Goal: Task Accomplishment & Management: Use online tool/utility

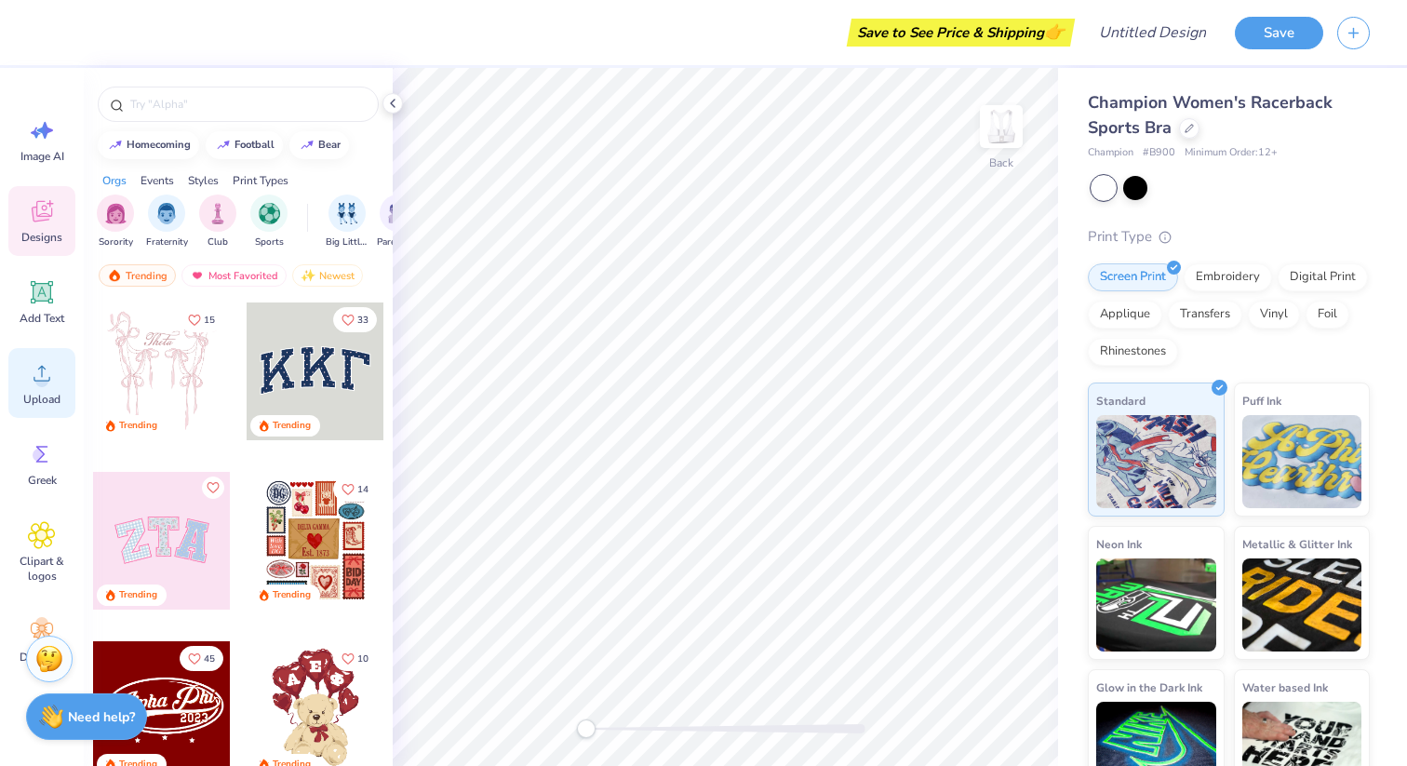
click at [44, 393] on span "Upload" at bounding box center [41, 399] width 37 height 15
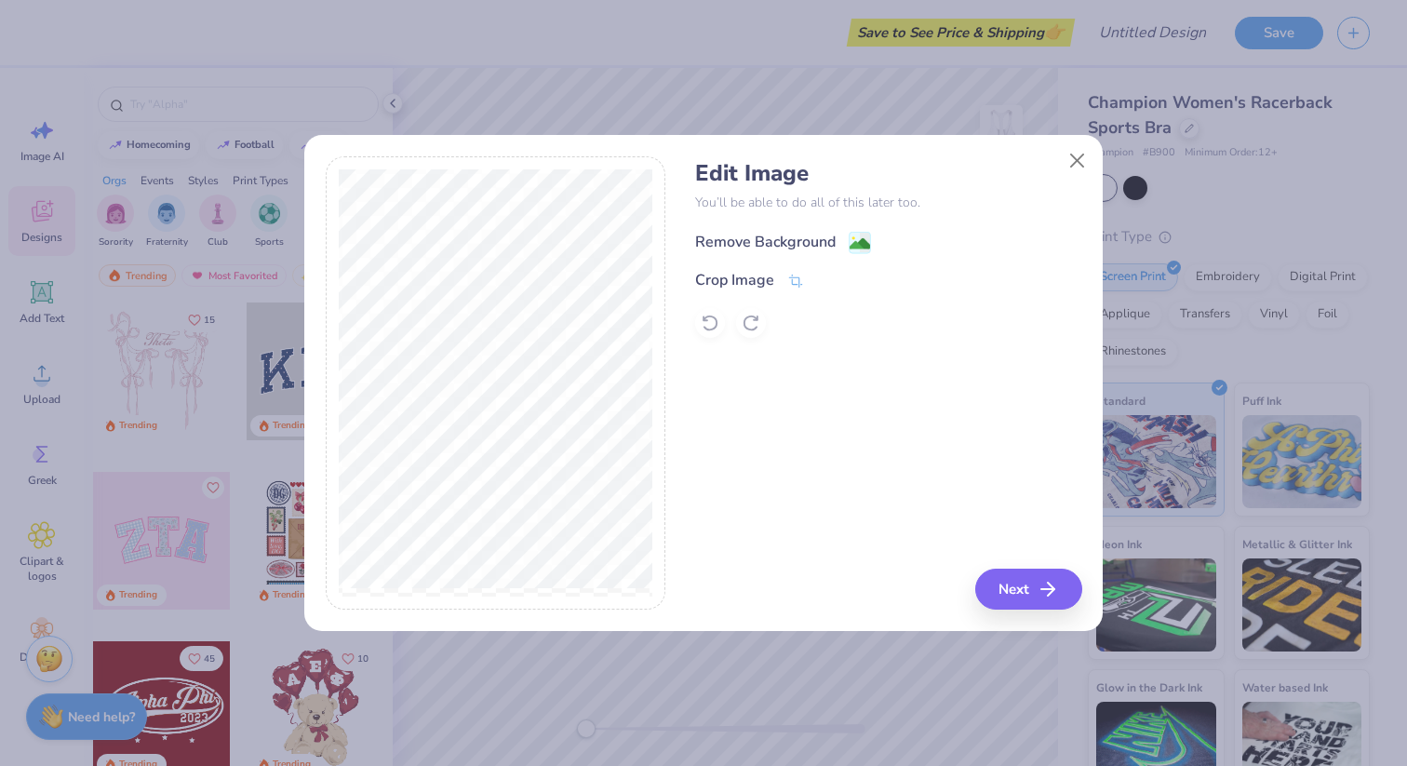
click at [801, 234] on div "Remove Background" at bounding box center [765, 242] width 140 height 22
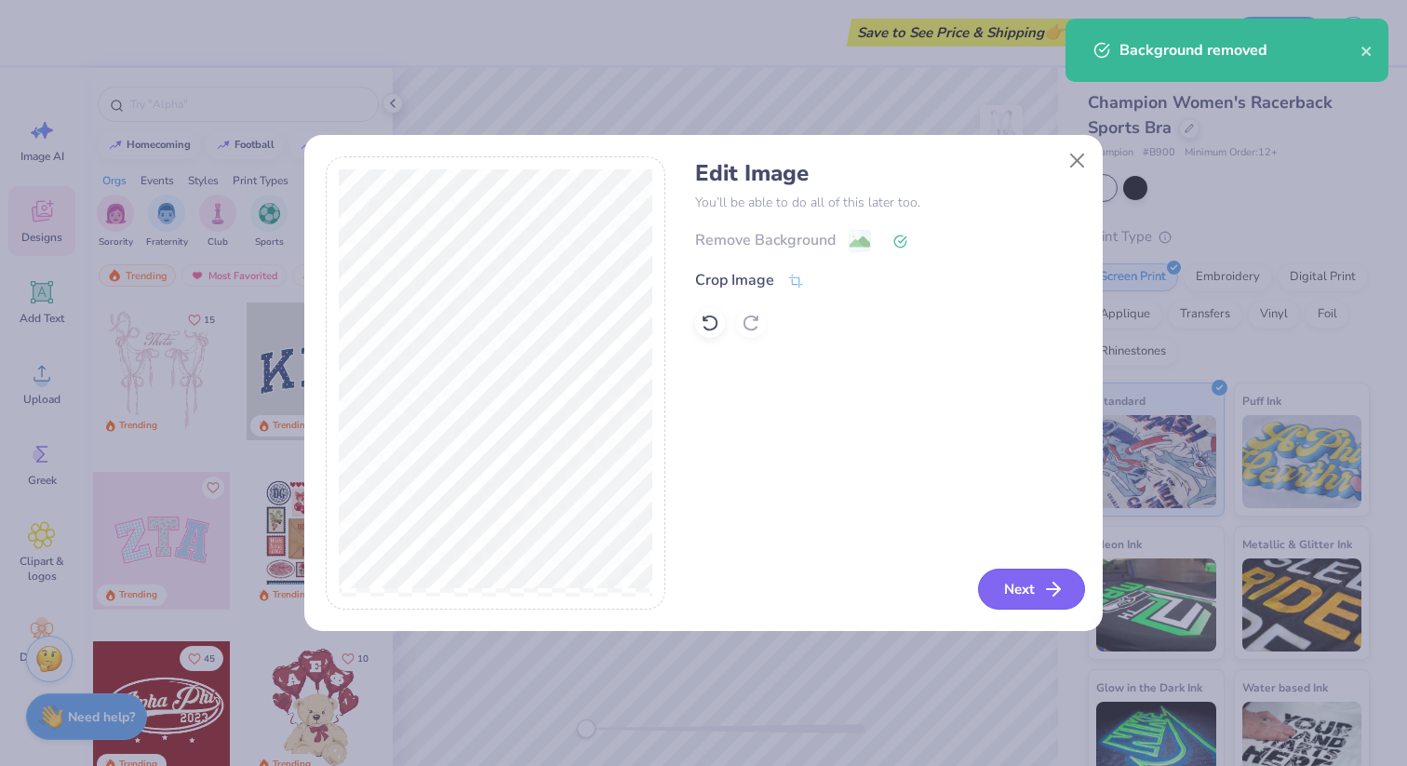
click at [1010, 586] on button "Next" at bounding box center [1031, 588] width 107 height 41
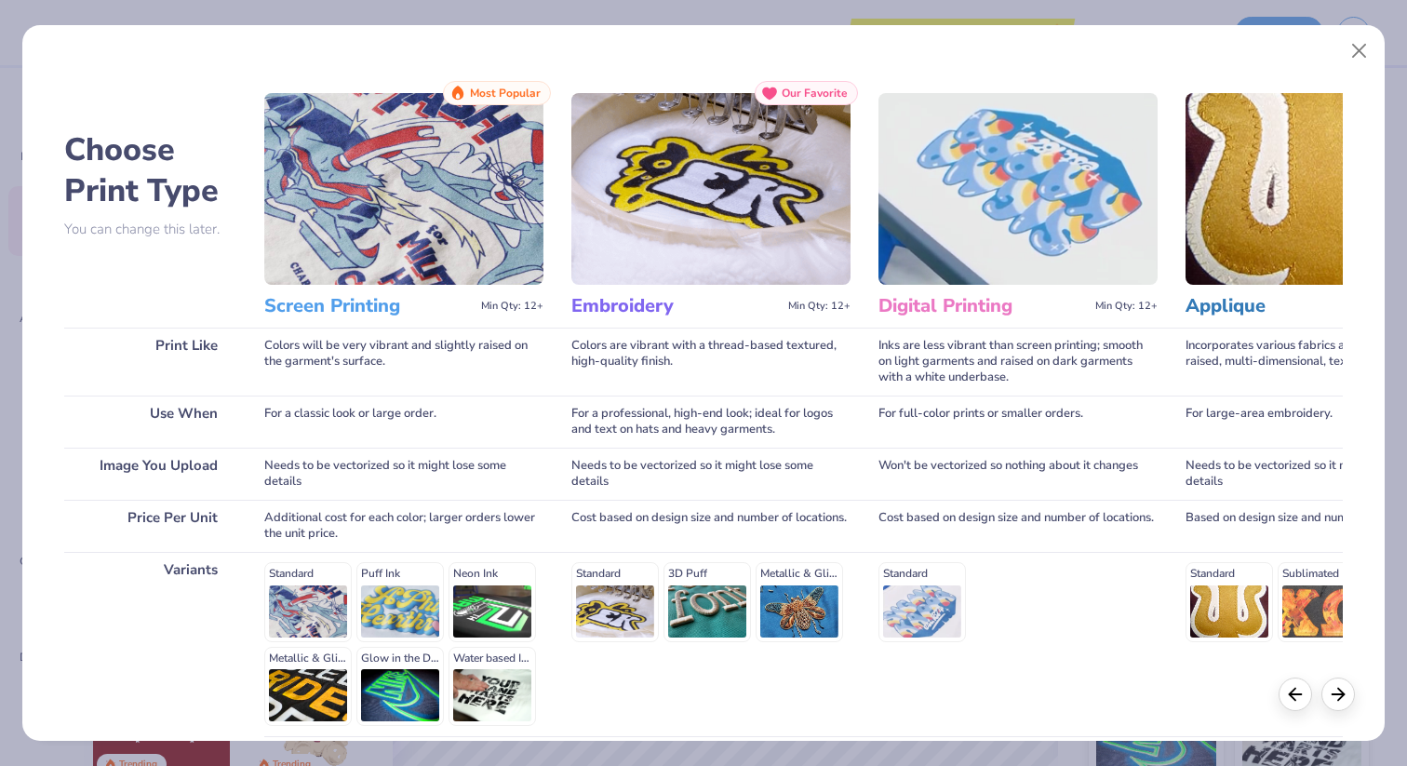
click at [369, 214] on img at bounding box center [403, 189] width 279 height 192
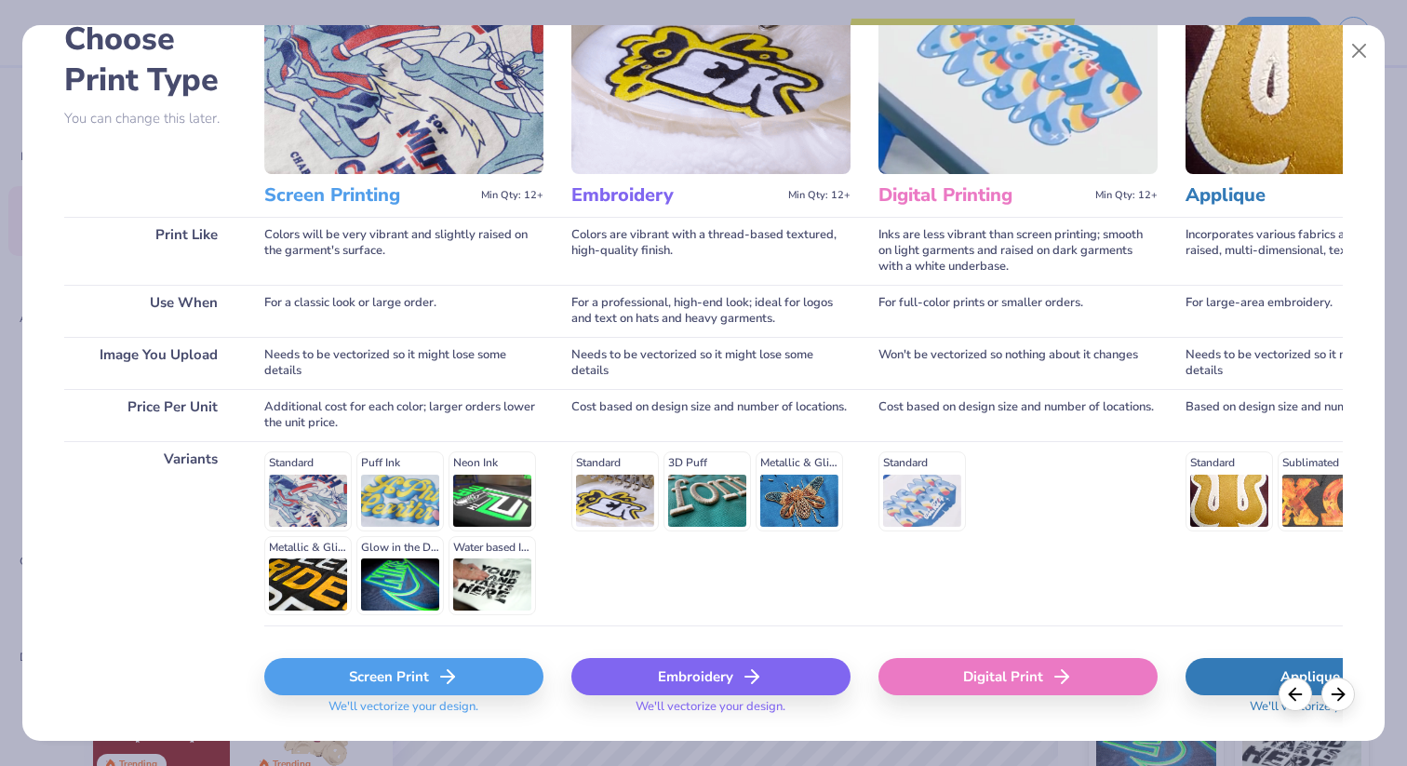
scroll to position [162, 0]
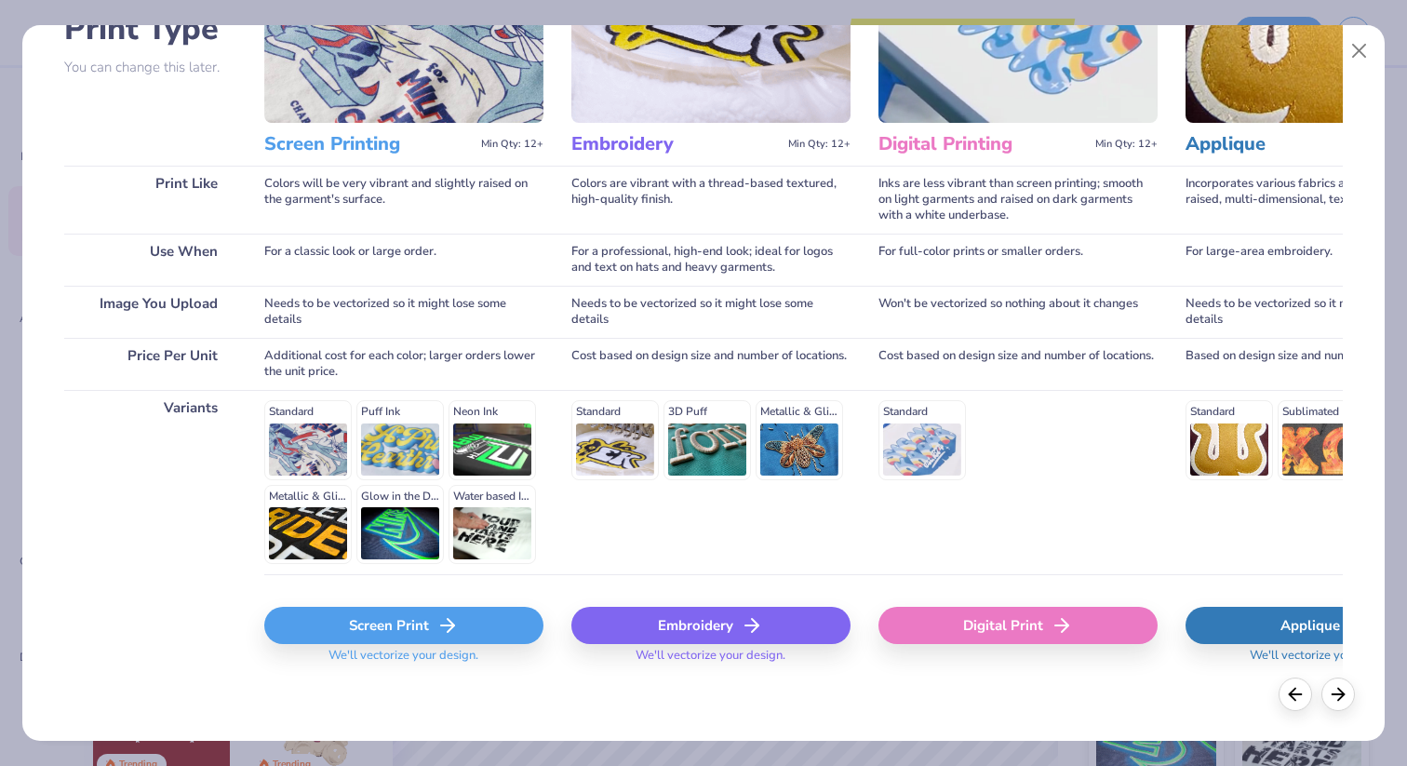
click at [424, 618] on div "Screen Print" at bounding box center [403, 625] width 279 height 37
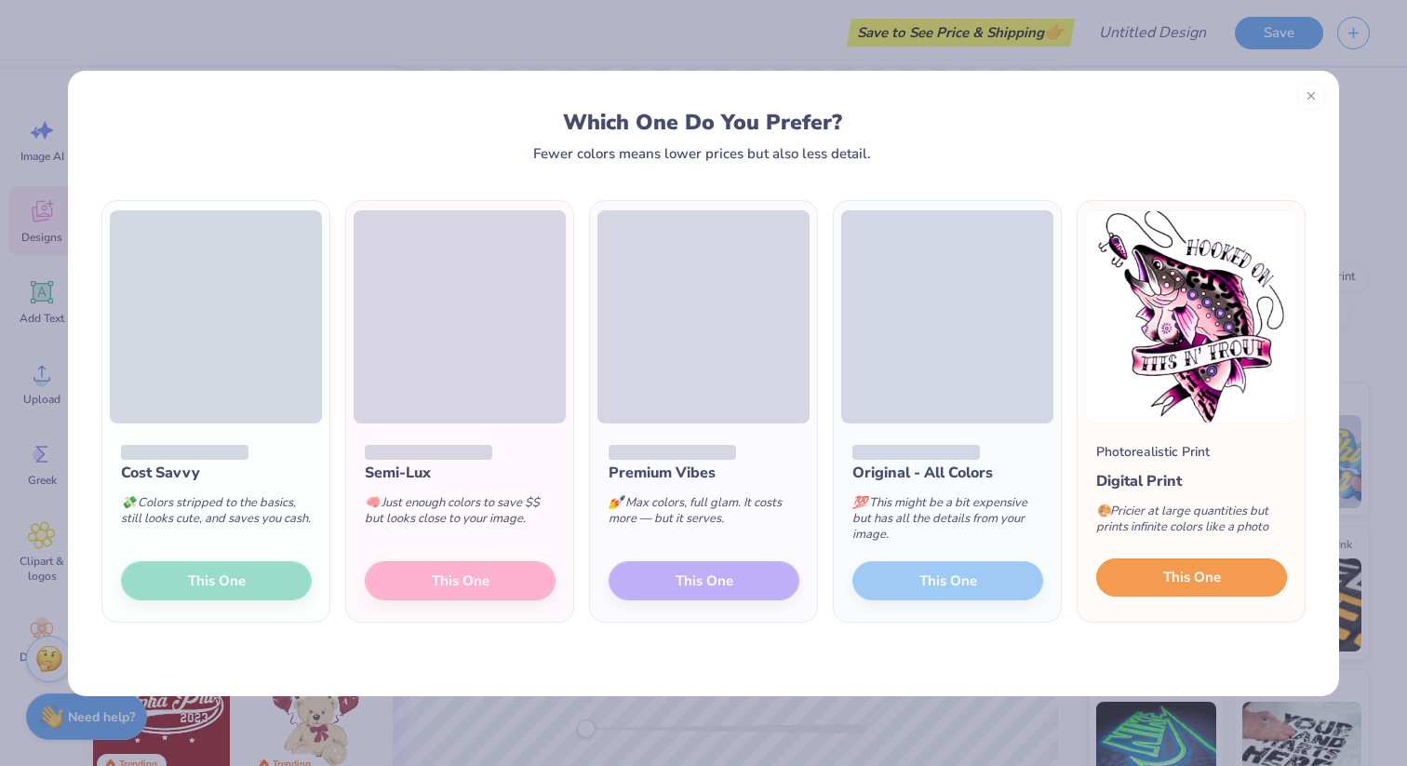
click at [1196, 568] on span "This One" at bounding box center [1192, 577] width 58 height 21
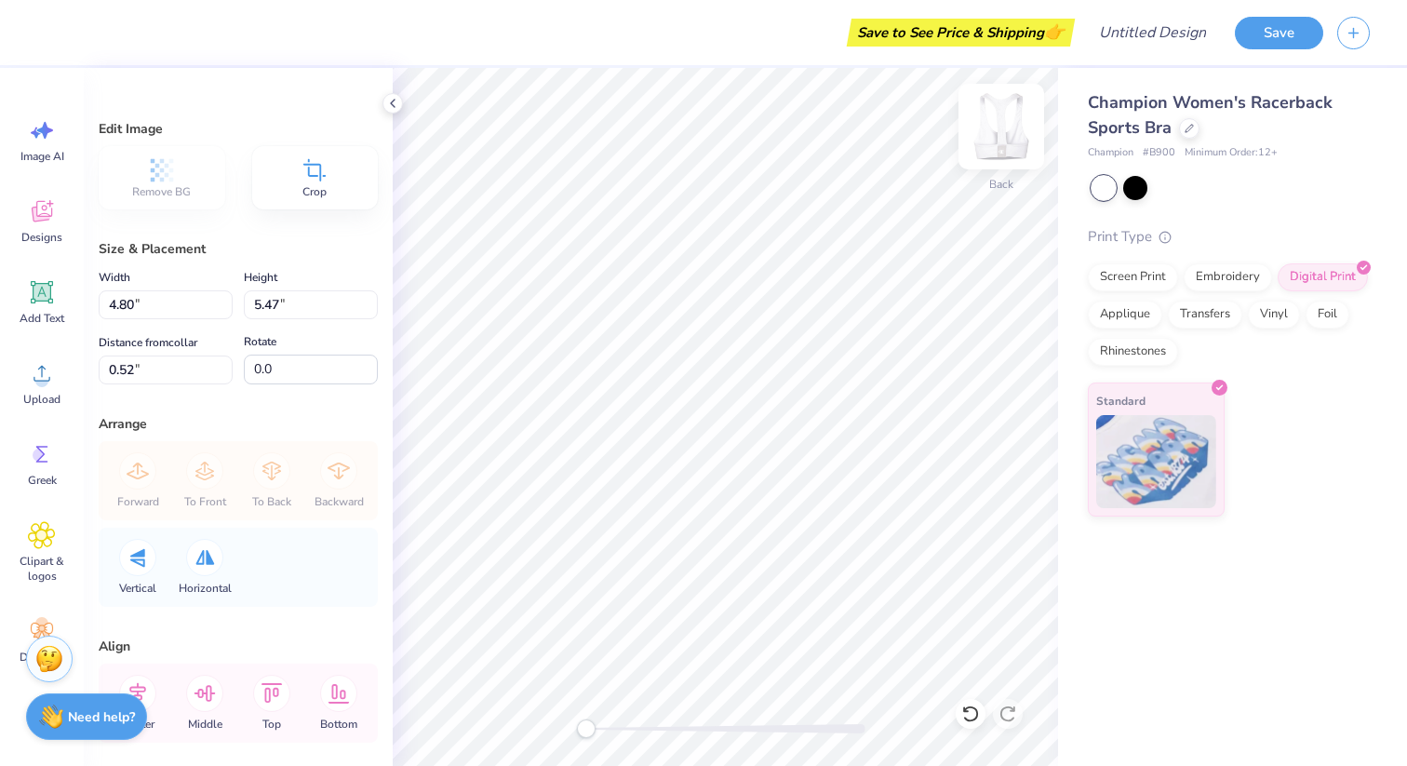
click at [999, 130] on img at bounding box center [1001, 126] width 74 height 74
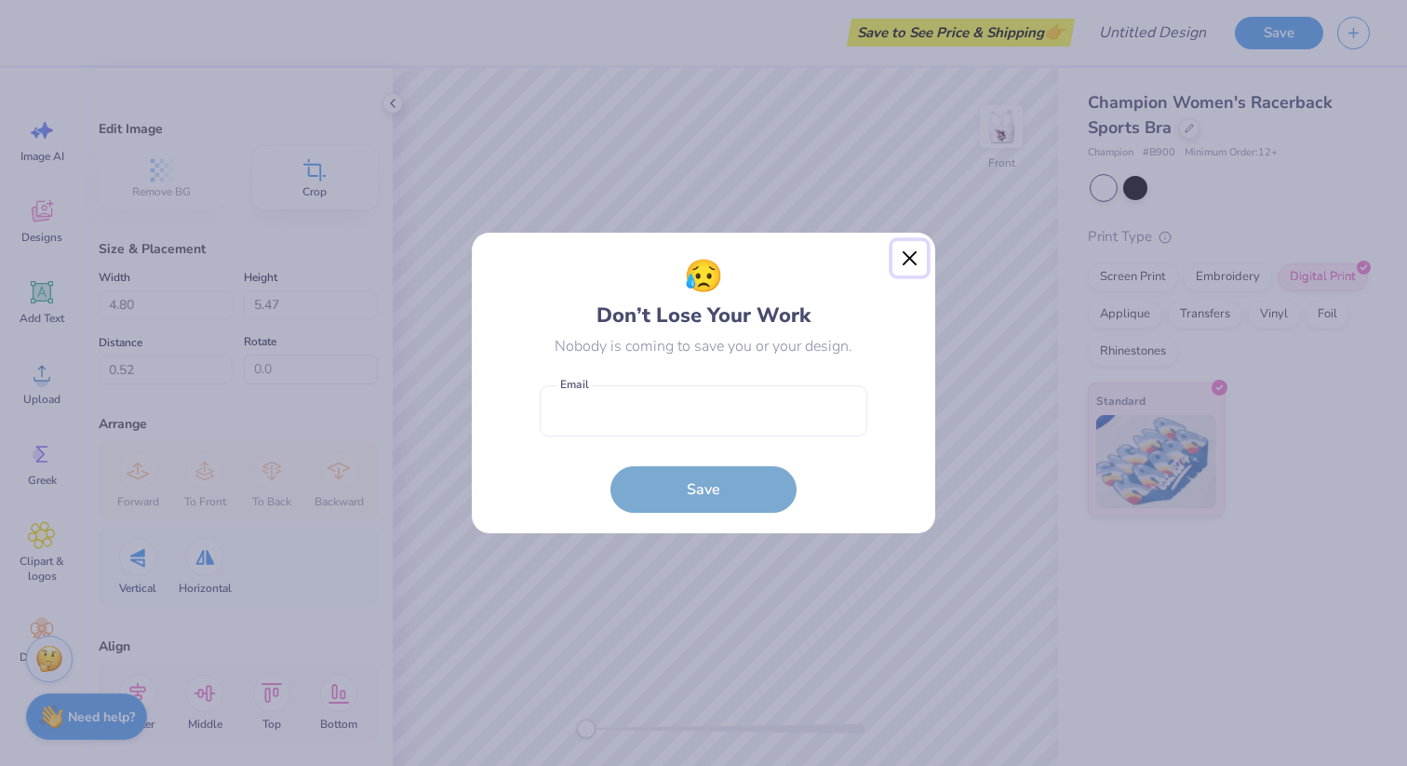
click at [903, 264] on button "Close" at bounding box center [909, 258] width 35 height 35
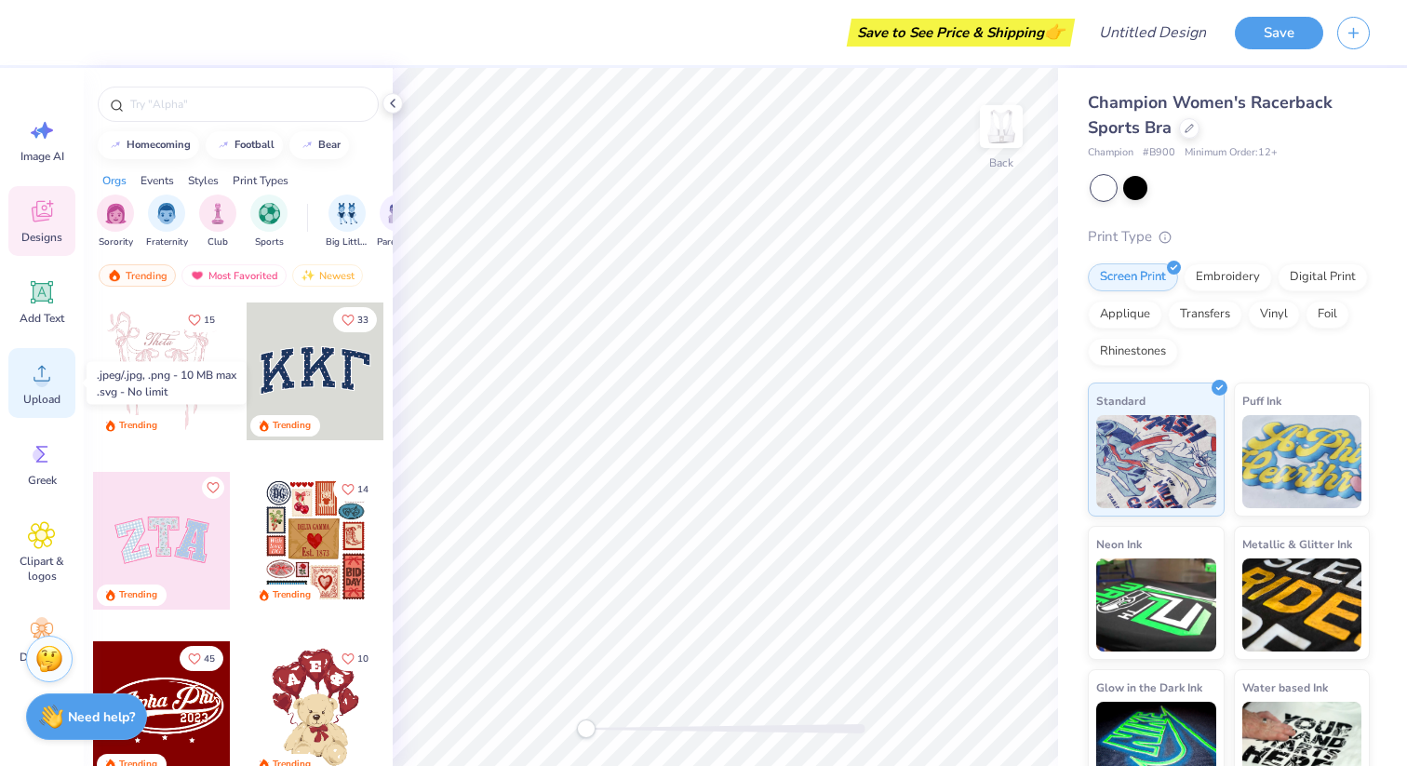
click at [40, 366] on icon at bounding box center [41, 374] width 17 height 16
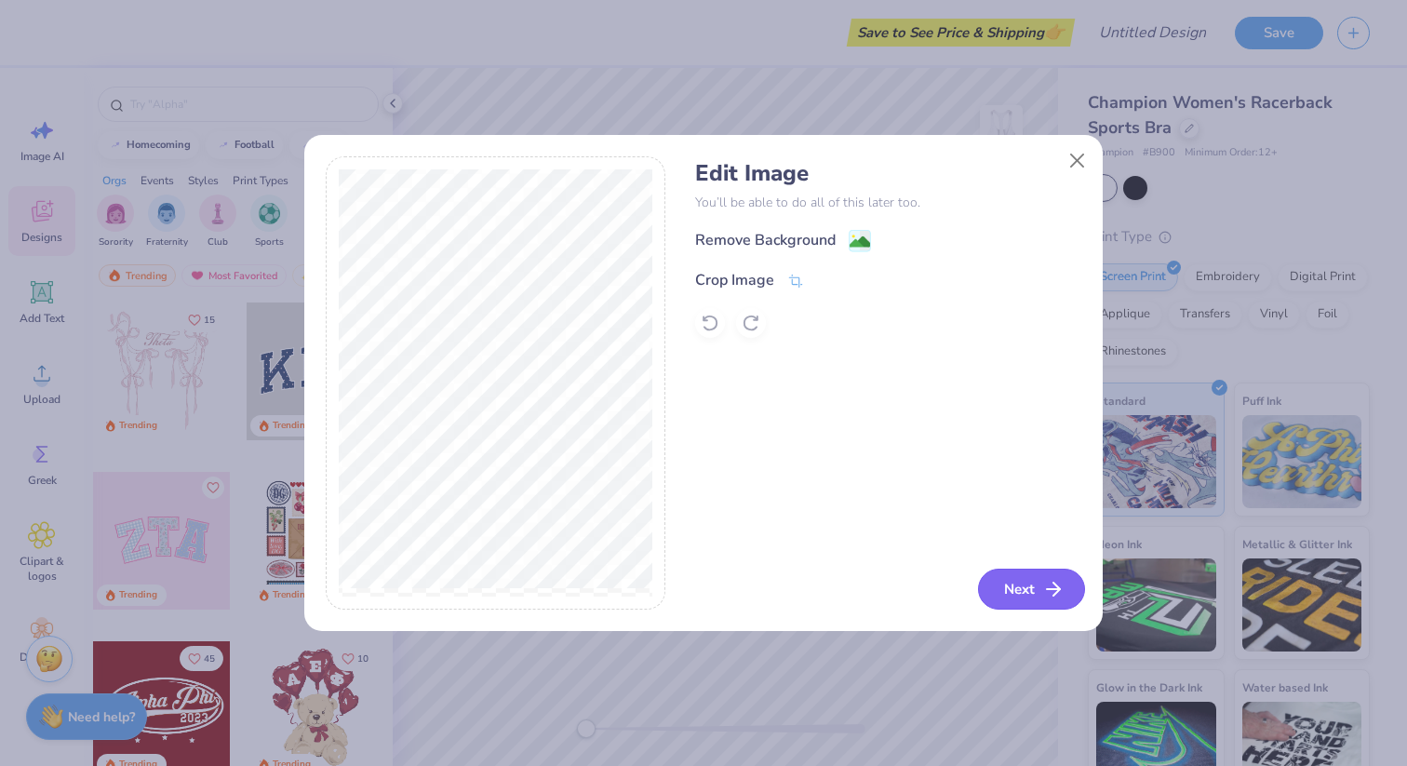
click at [1042, 587] on icon "button" at bounding box center [1053, 589] width 22 height 22
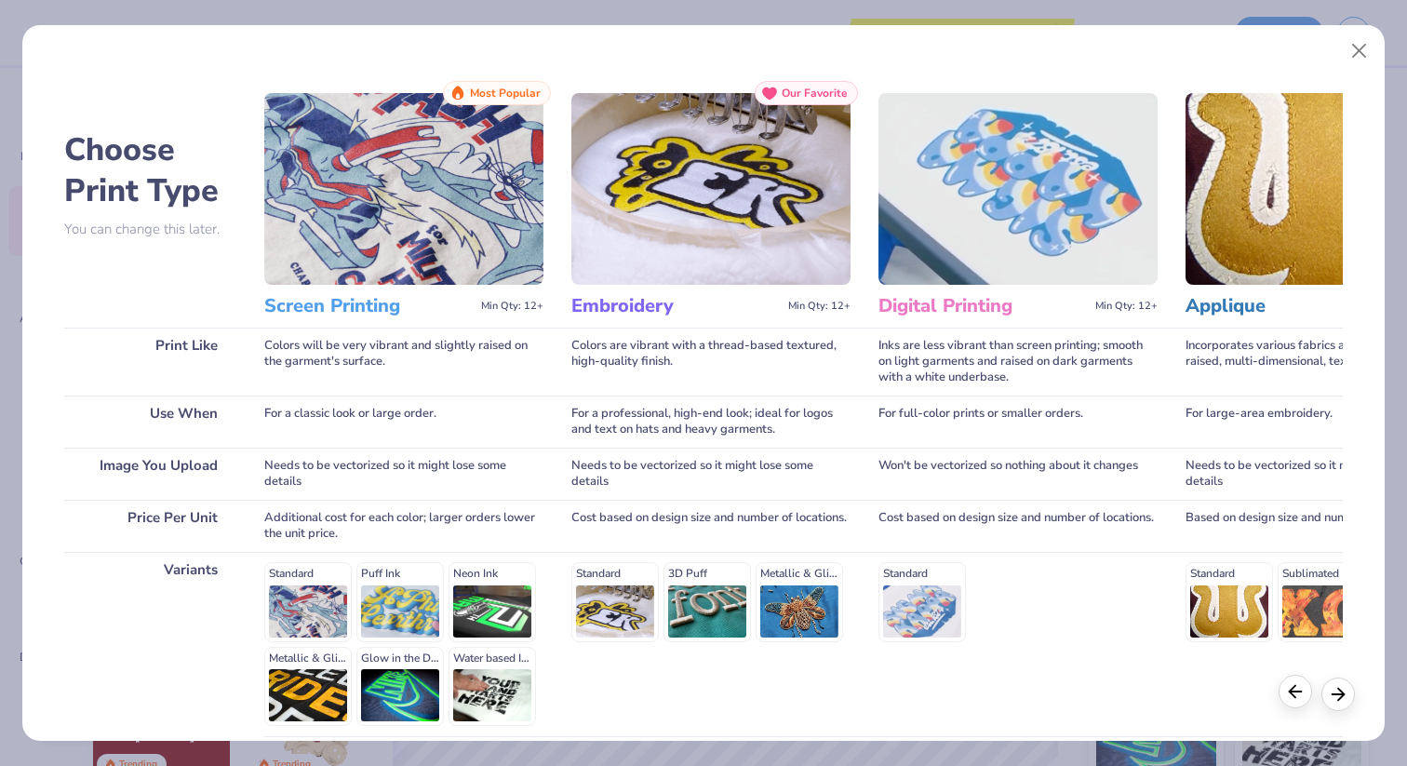
click at [1292, 688] on icon at bounding box center [1295, 691] width 20 height 20
click at [1368, 45] on button "Close" at bounding box center [1358, 50] width 35 height 35
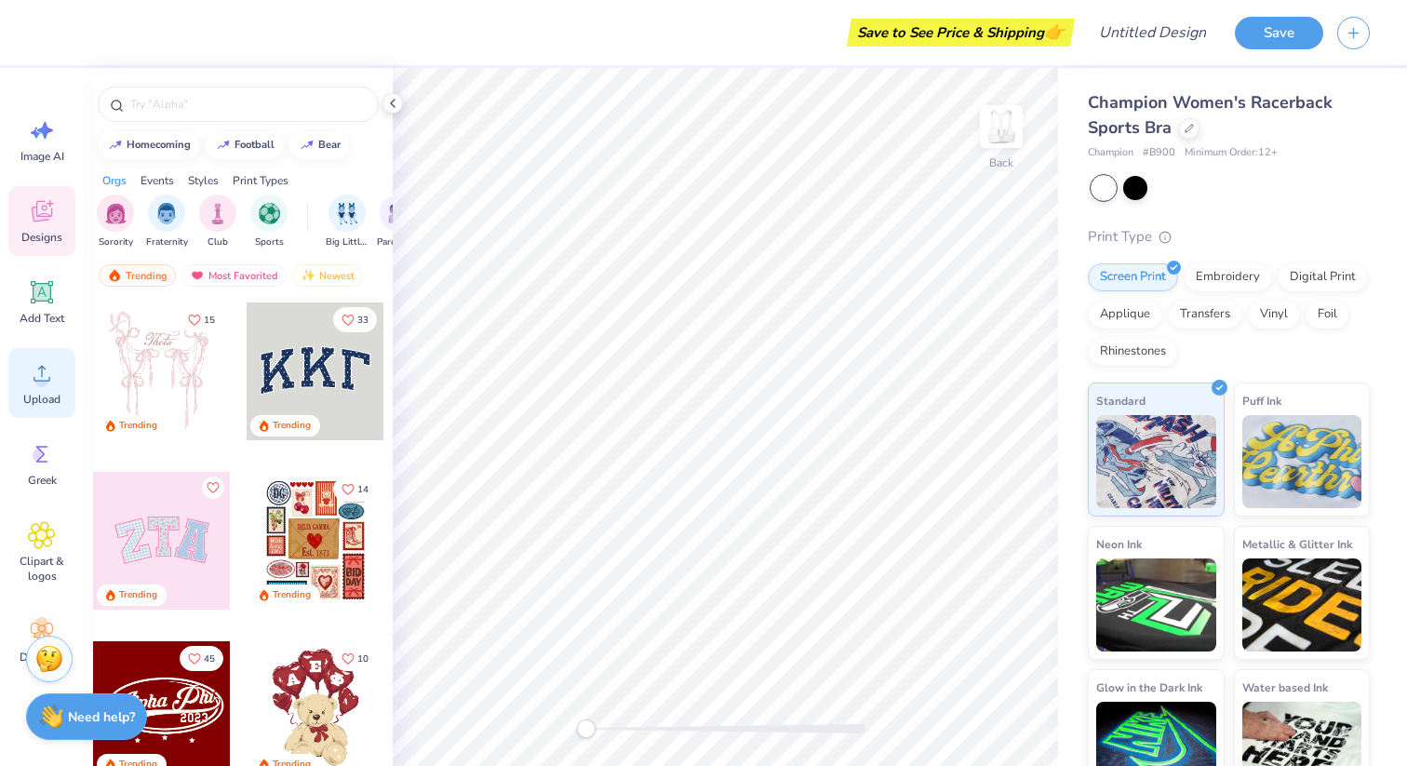
click at [52, 388] on div "Upload" at bounding box center [41, 383] width 67 height 70
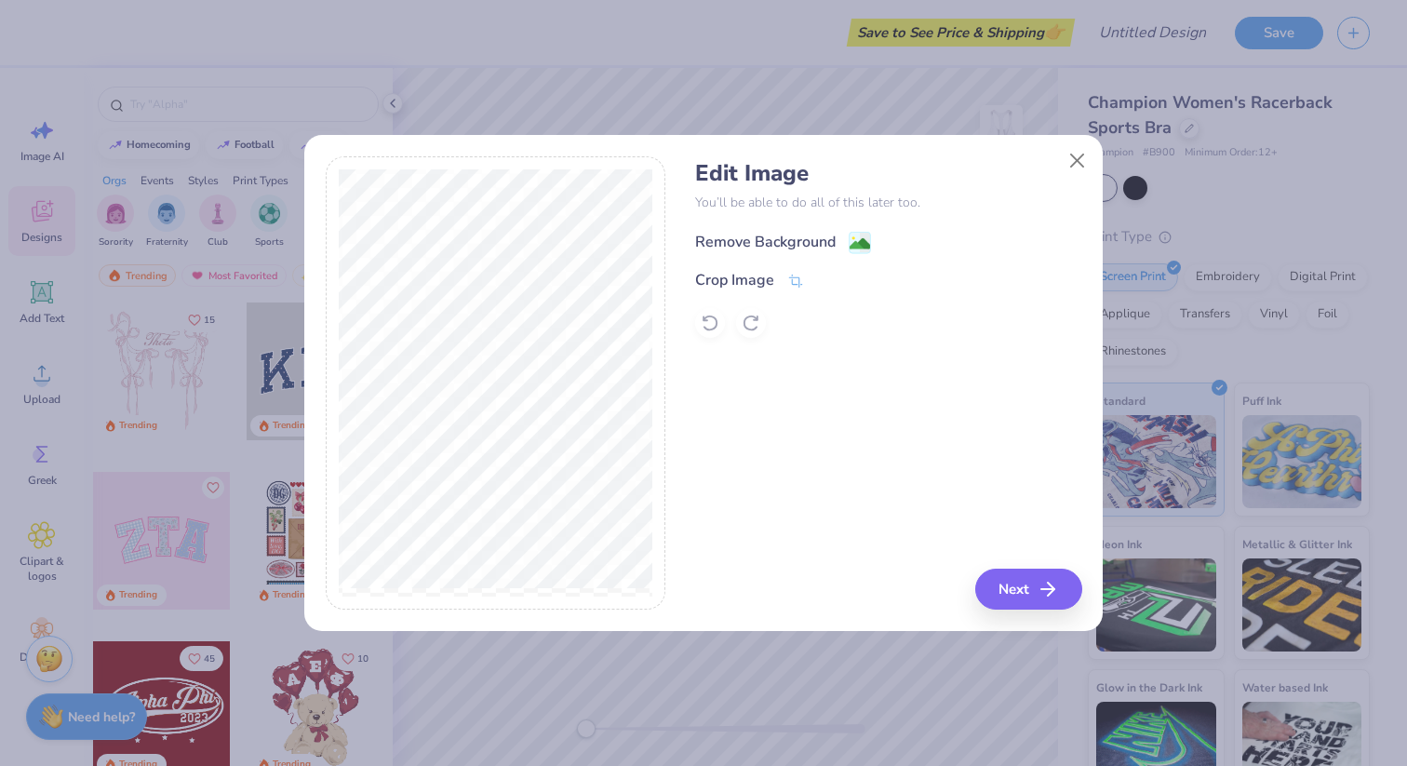
click at [818, 243] on div "Remove Background" at bounding box center [765, 242] width 140 height 22
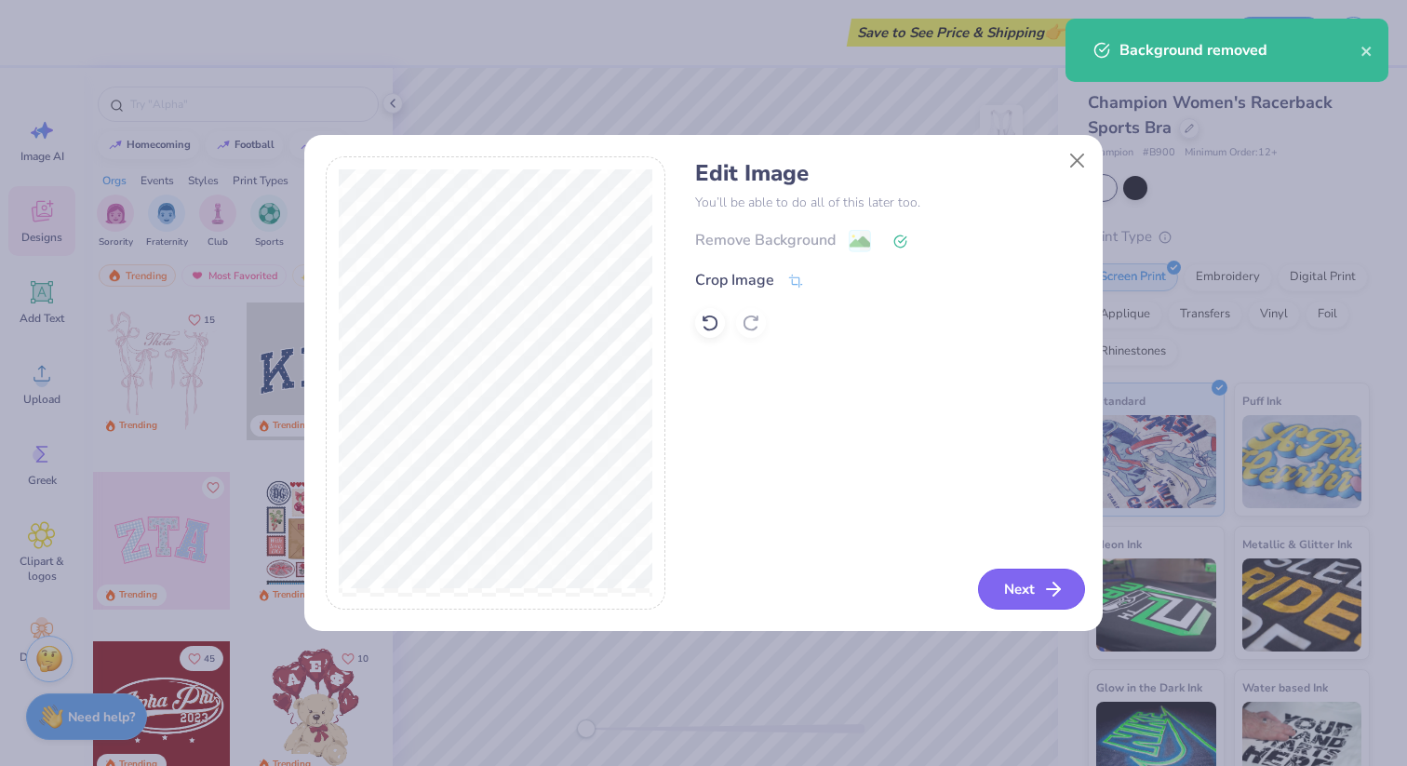
click at [1034, 600] on button "Next" at bounding box center [1031, 588] width 107 height 41
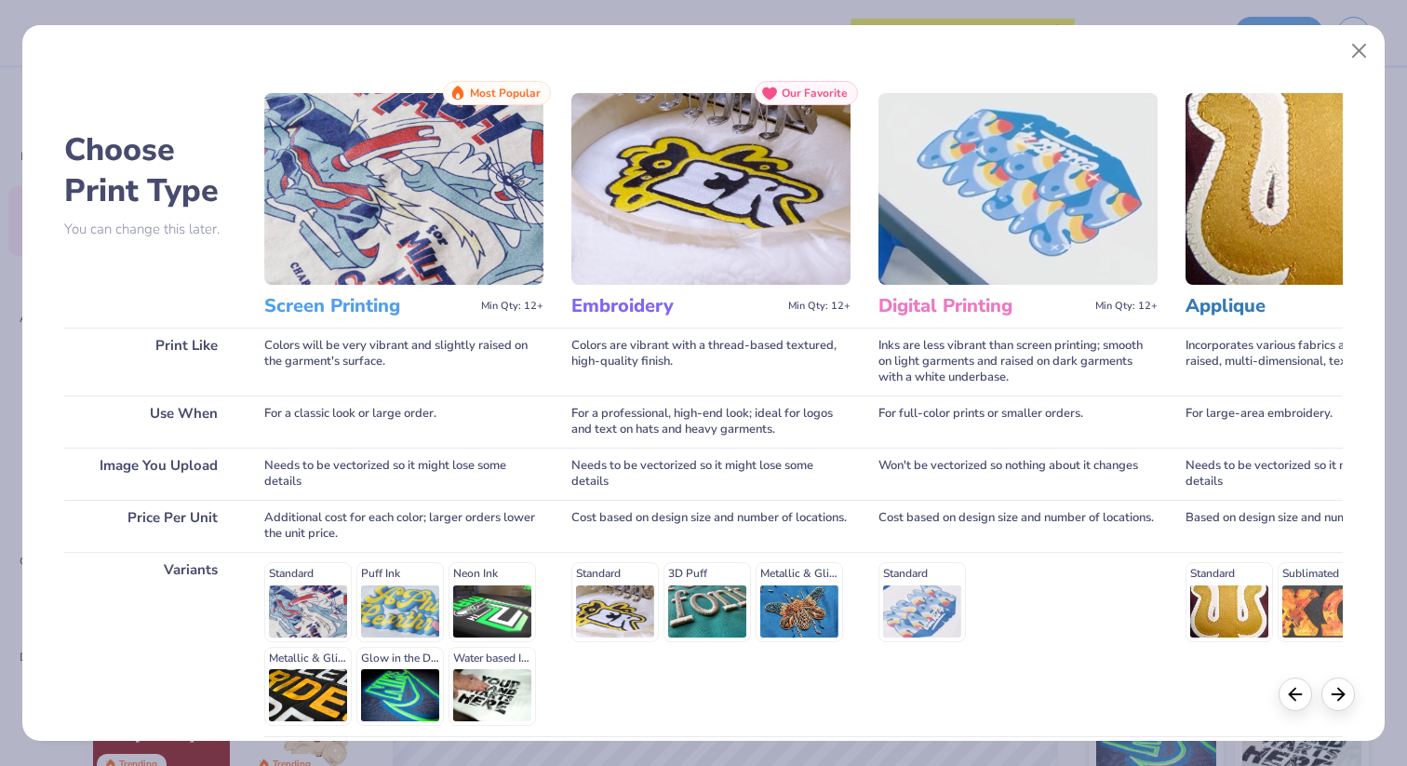
click at [363, 311] on h3 "Screen Printing" at bounding box center [368, 306] width 209 height 24
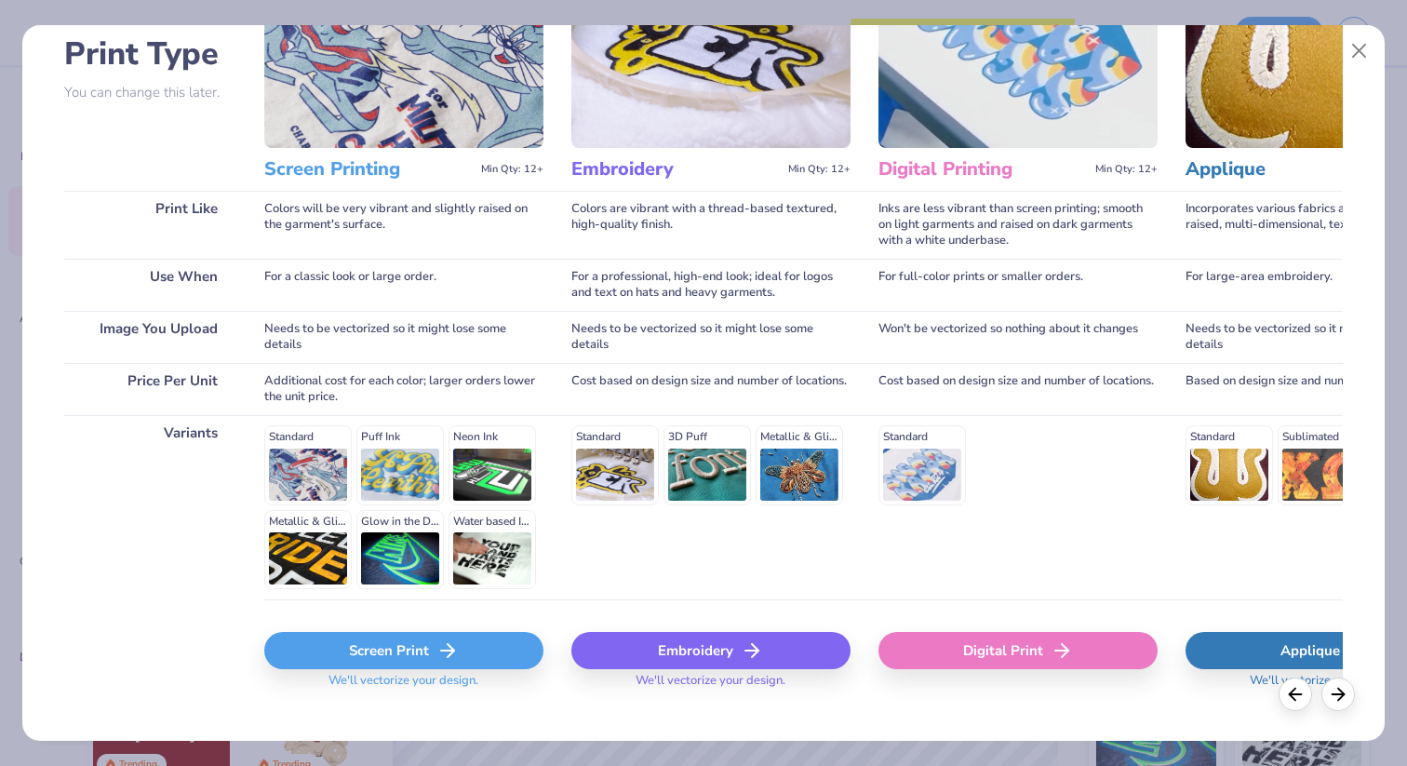
scroll to position [162, 0]
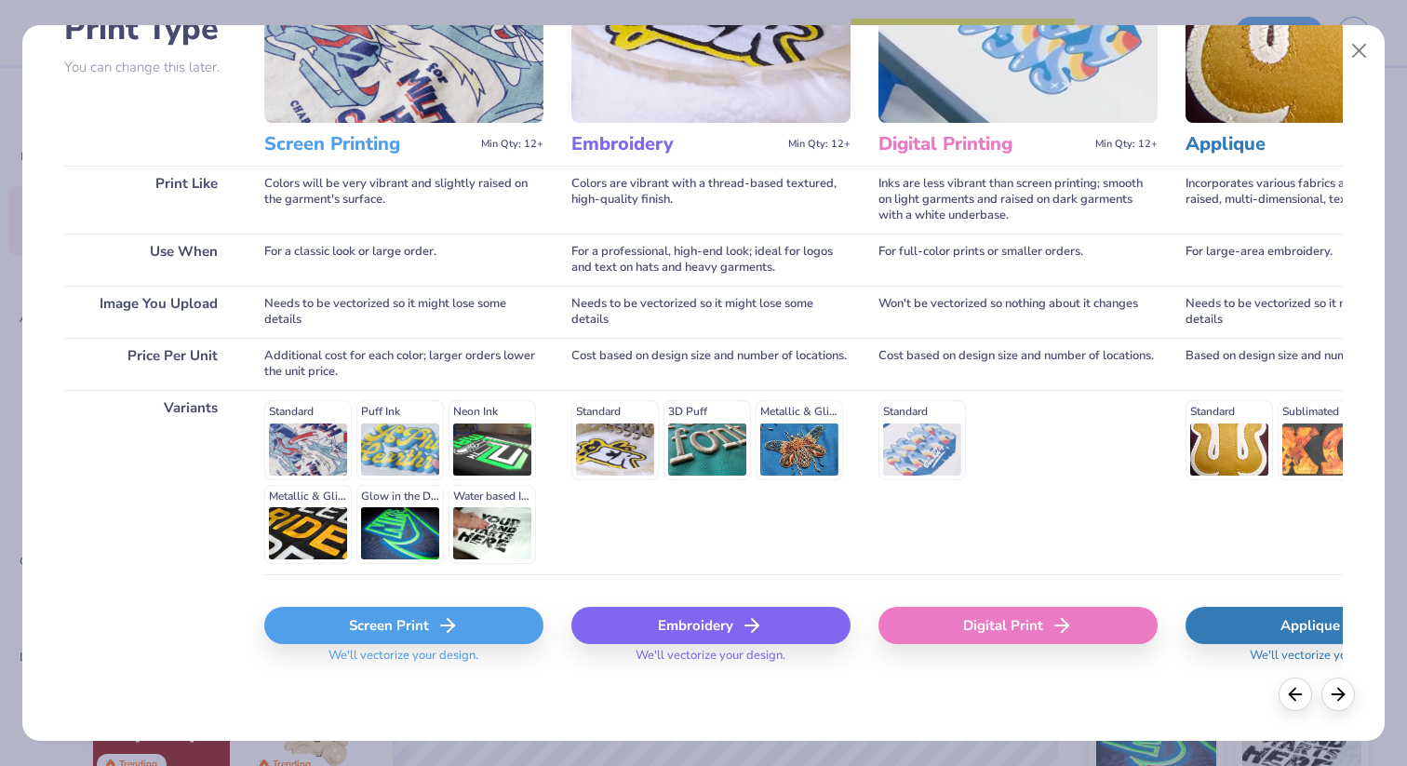
click at [428, 622] on div "Screen Print" at bounding box center [403, 625] width 279 height 37
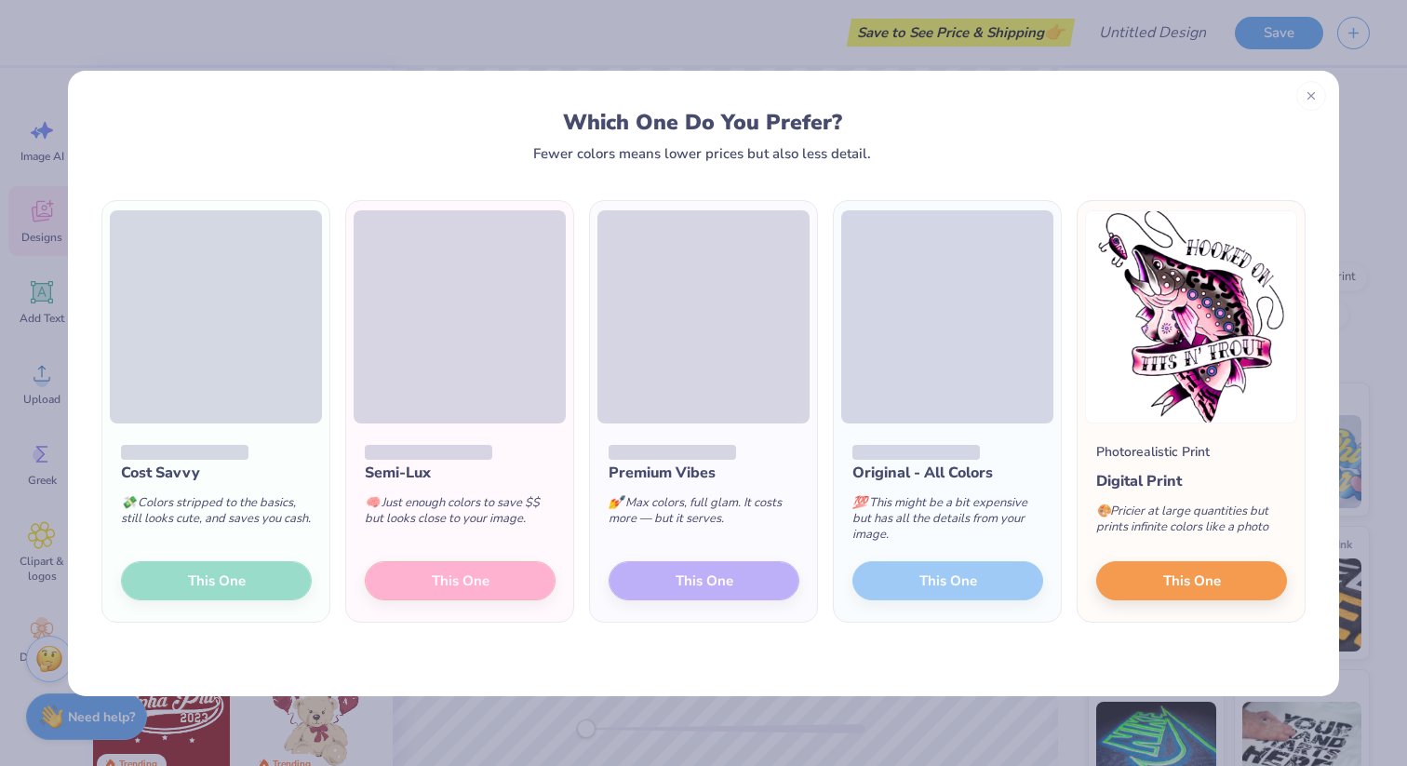
click at [264, 579] on div "Cost Savvy 💸 Colors stripped to the basics, still looks cute, and saves you cas…" at bounding box center [215, 522] width 227 height 199
click at [1137, 590] on button "This One" at bounding box center [1191, 577] width 191 height 39
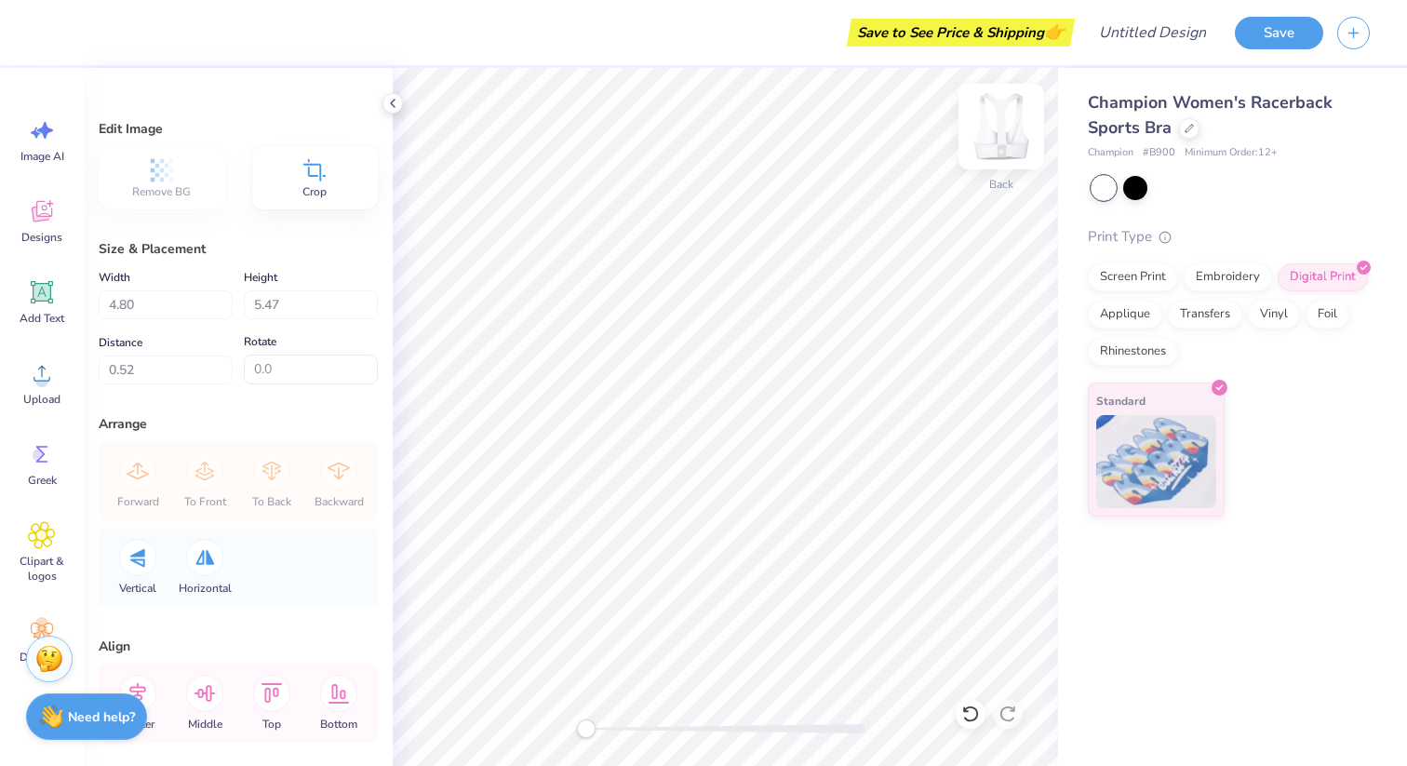
click at [1011, 133] on img at bounding box center [1001, 126] width 74 height 74
click at [42, 368] on icon at bounding box center [41, 374] width 17 height 16
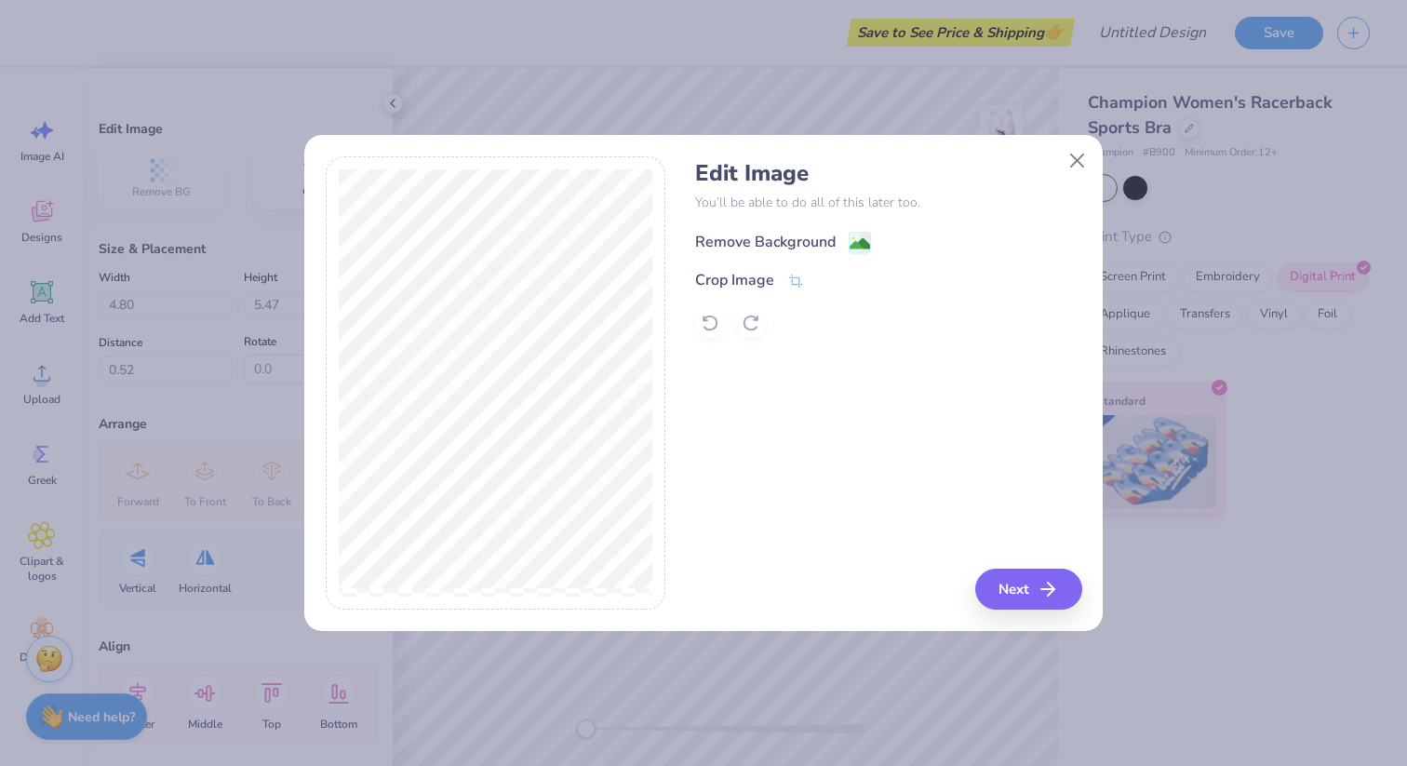
click at [829, 243] on div "Remove Background" at bounding box center [765, 242] width 140 height 22
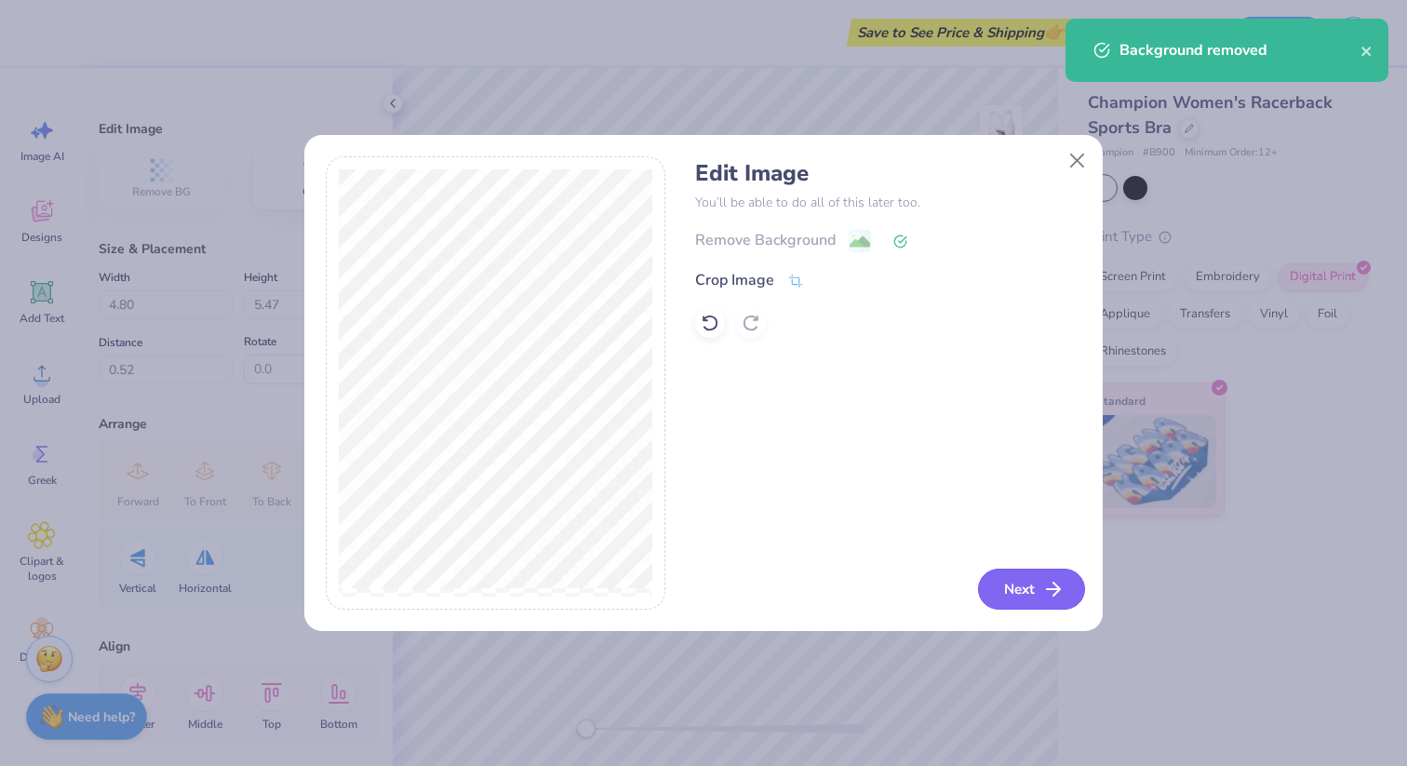
click at [1003, 586] on button "Next" at bounding box center [1031, 588] width 107 height 41
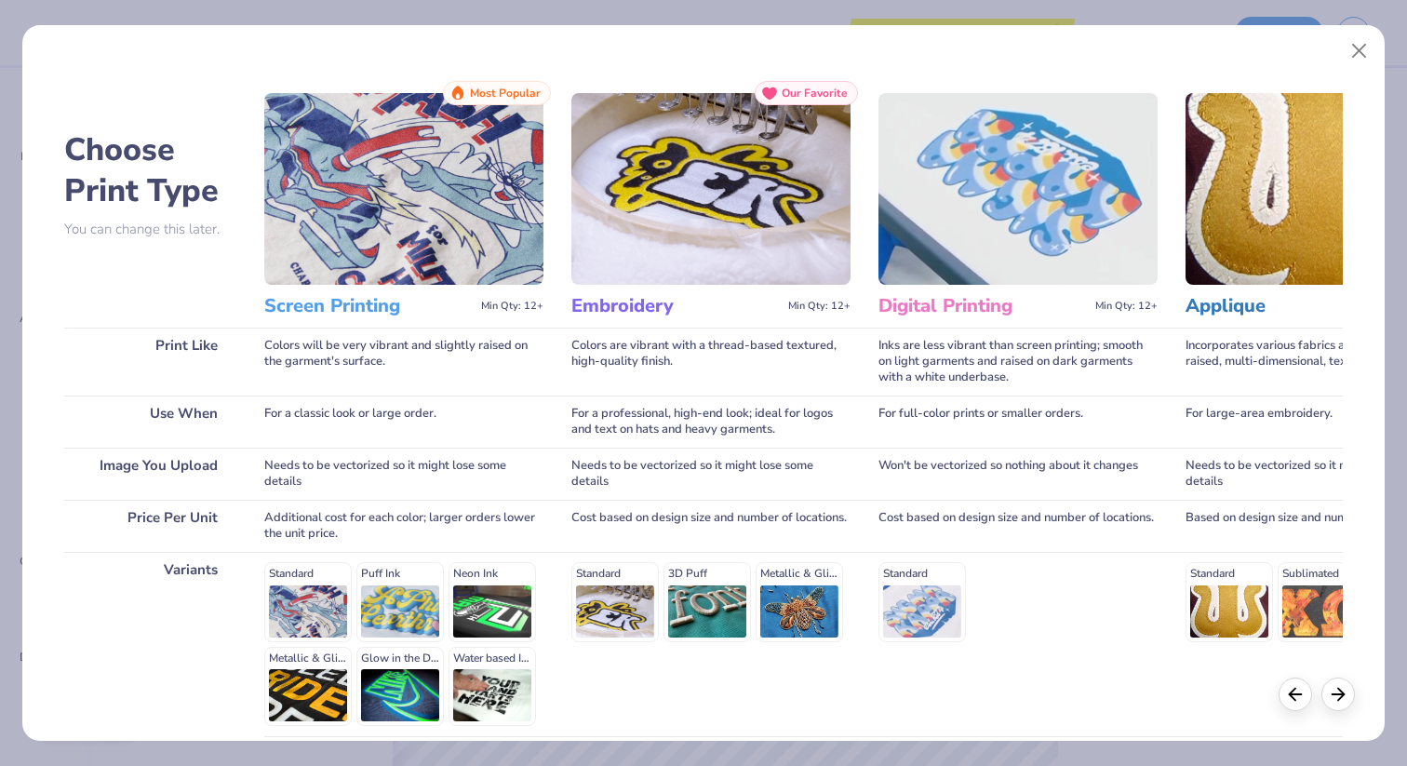
click at [1358, 49] on body "Save to See Price & Shipping 👉 Design Title Save Image AI Designs Add Text Uplo…" at bounding box center [703, 383] width 1407 height 766
click at [1356, 50] on button "Close" at bounding box center [1358, 50] width 35 height 35
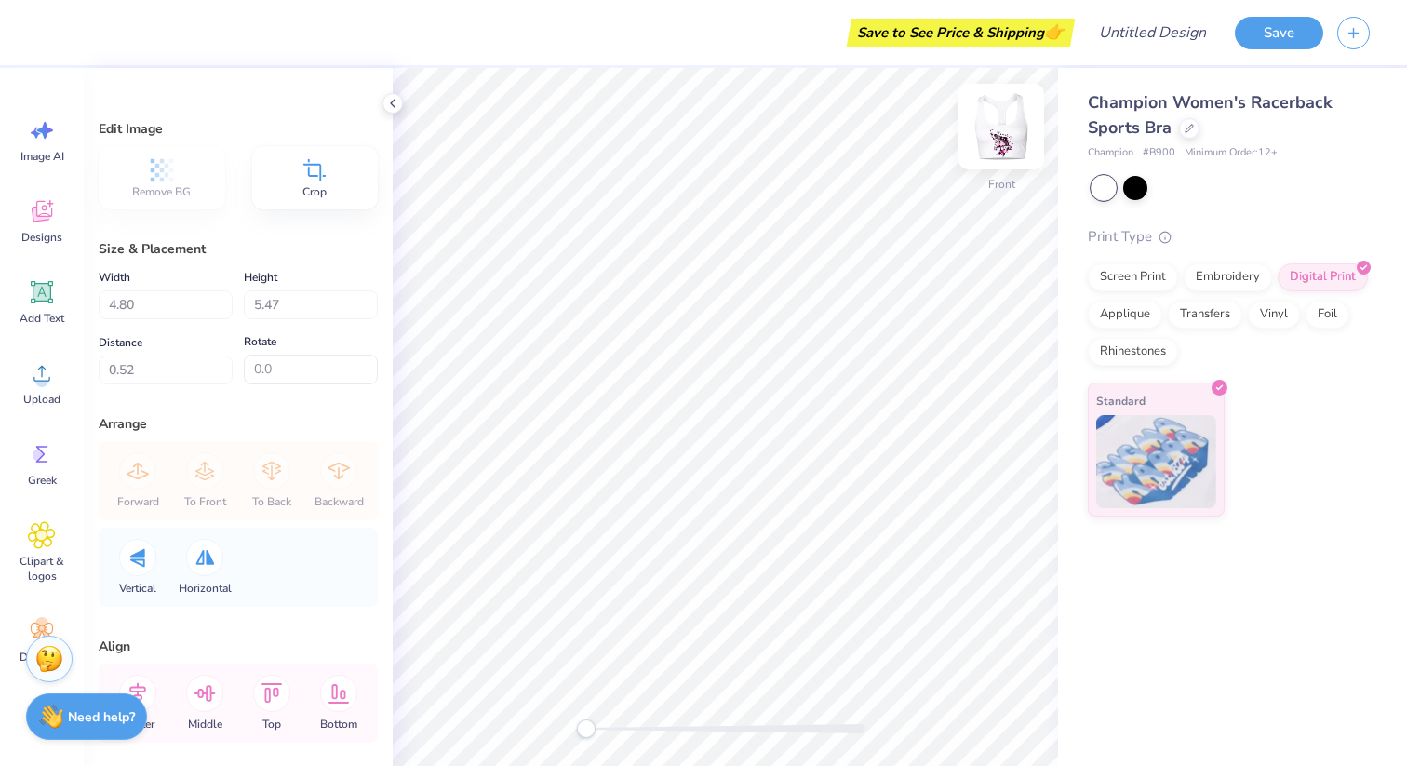
click at [999, 132] on img at bounding box center [1001, 126] width 74 height 74
click at [1138, 181] on div at bounding box center [1135, 186] width 24 height 24
click at [1093, 192] on div at bounding box center [1103, 188] width 24 height 24
click at [1135, 194] on div at bounding box center [1135, 186] width 24 height 24
click at [1154, 277] on div "Screen Print" at bounding box center [1132, 274] width 90 height 28
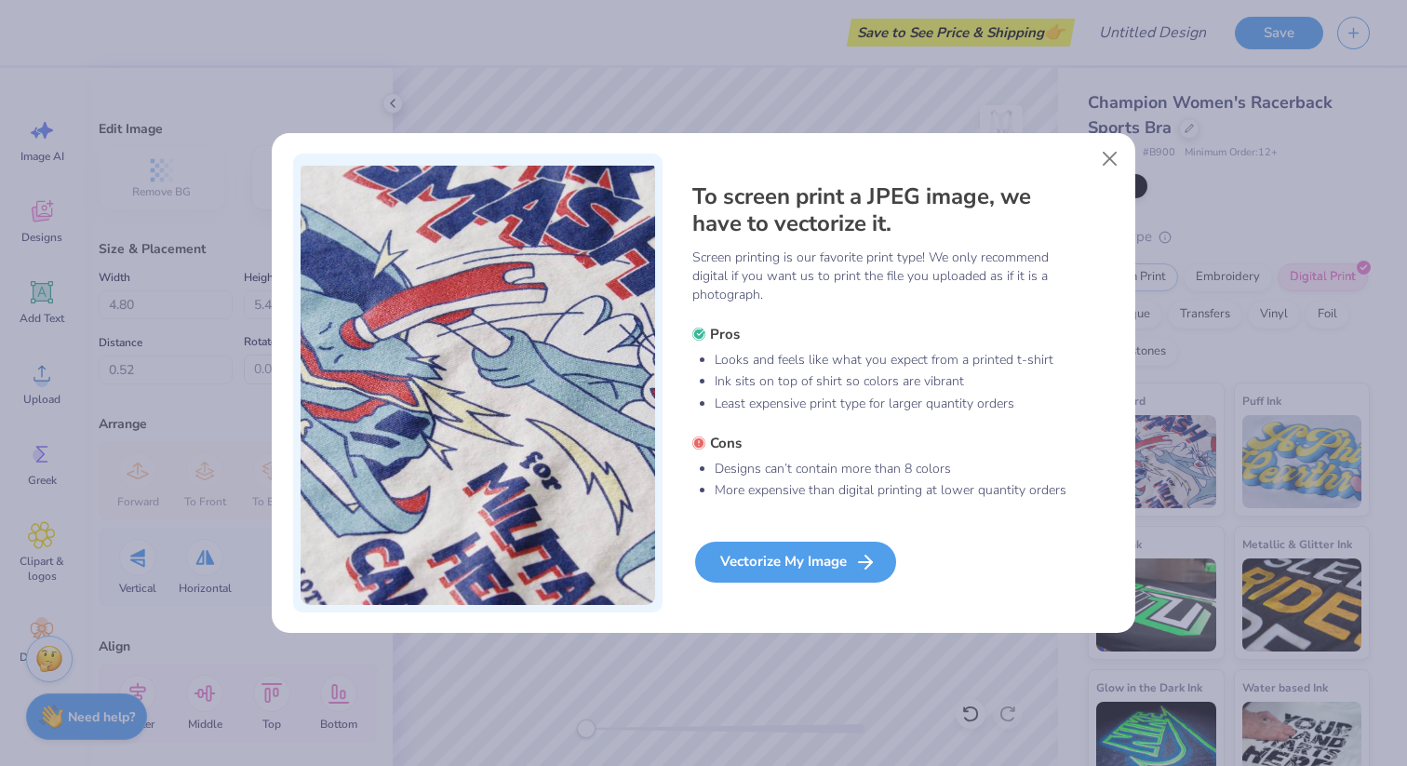
click at [873, 567] on icon at bounding box center [865, 562] width 22 height 22
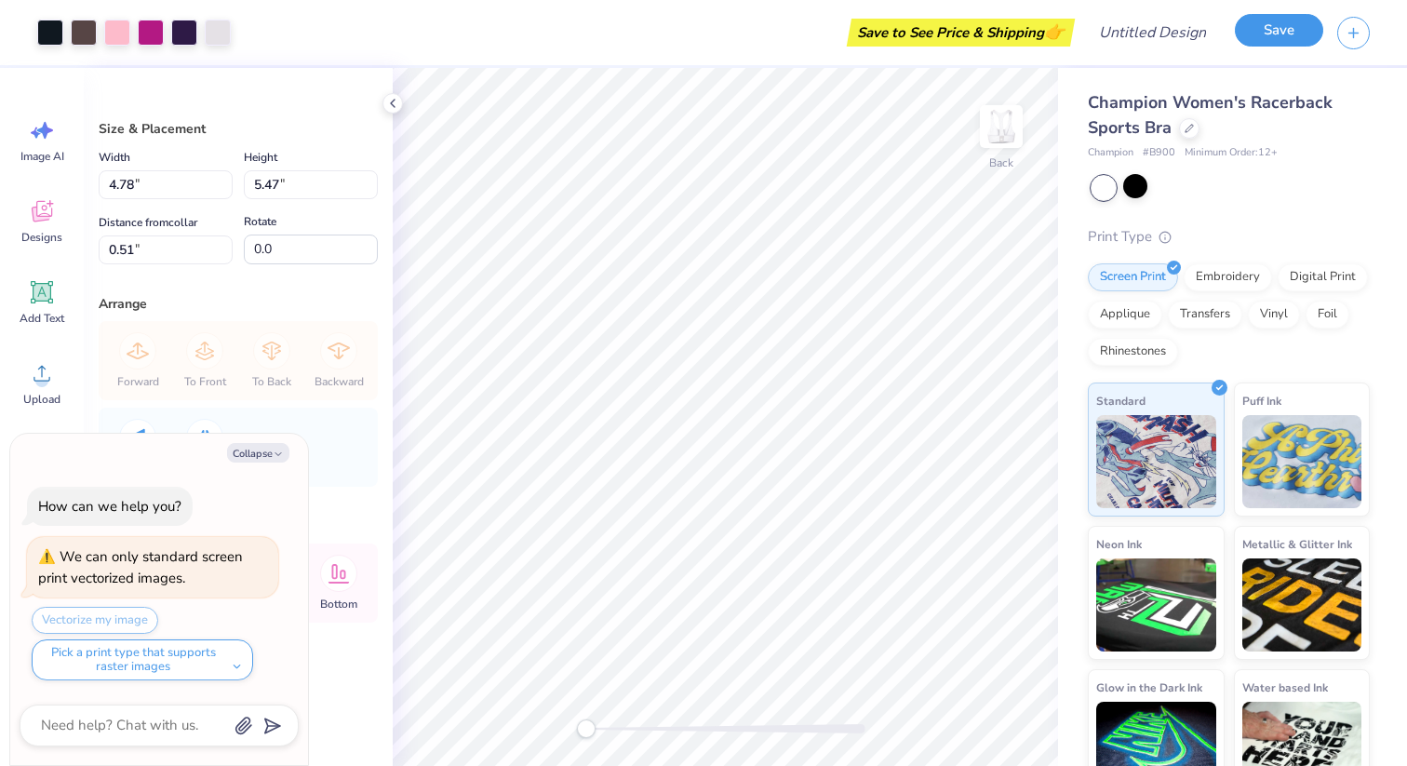
click at [1291, 25] on button "Save" at bounding box center [1278, 30] width 88 height 33
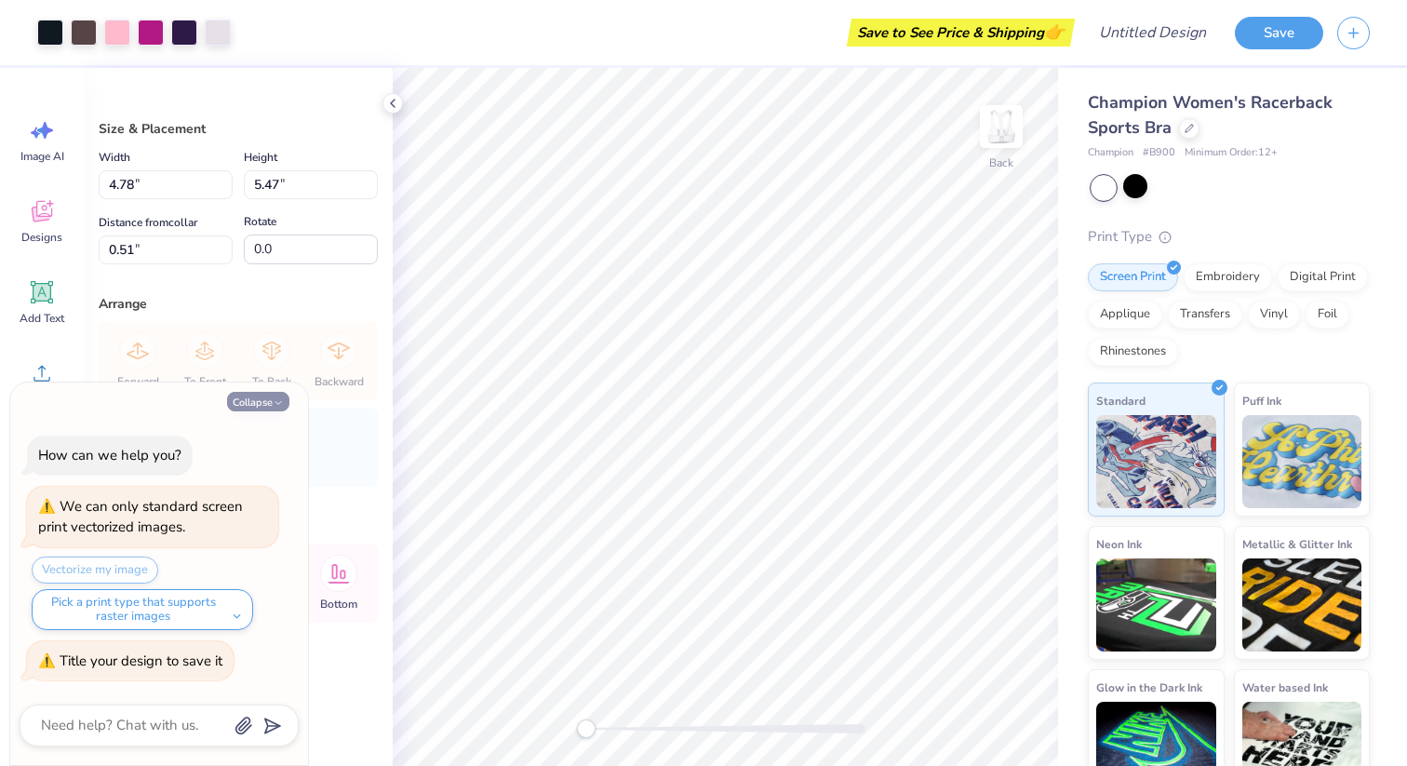
click at [274, 400] on icon "button" at bounding box center [278, 402] width 11 height 11
type textarea "x"
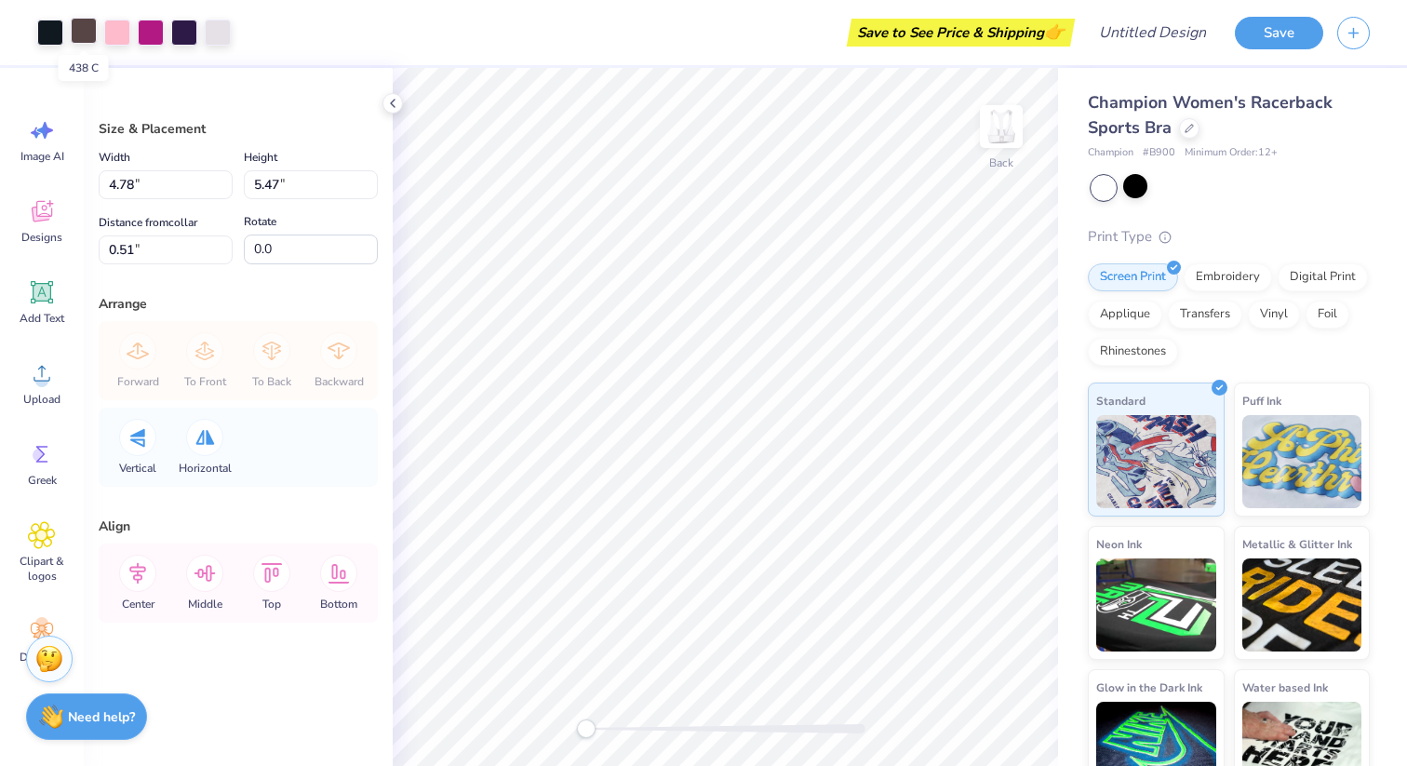
click at [89, 32] on div at bounding box center [84, 31] width 26 height 26
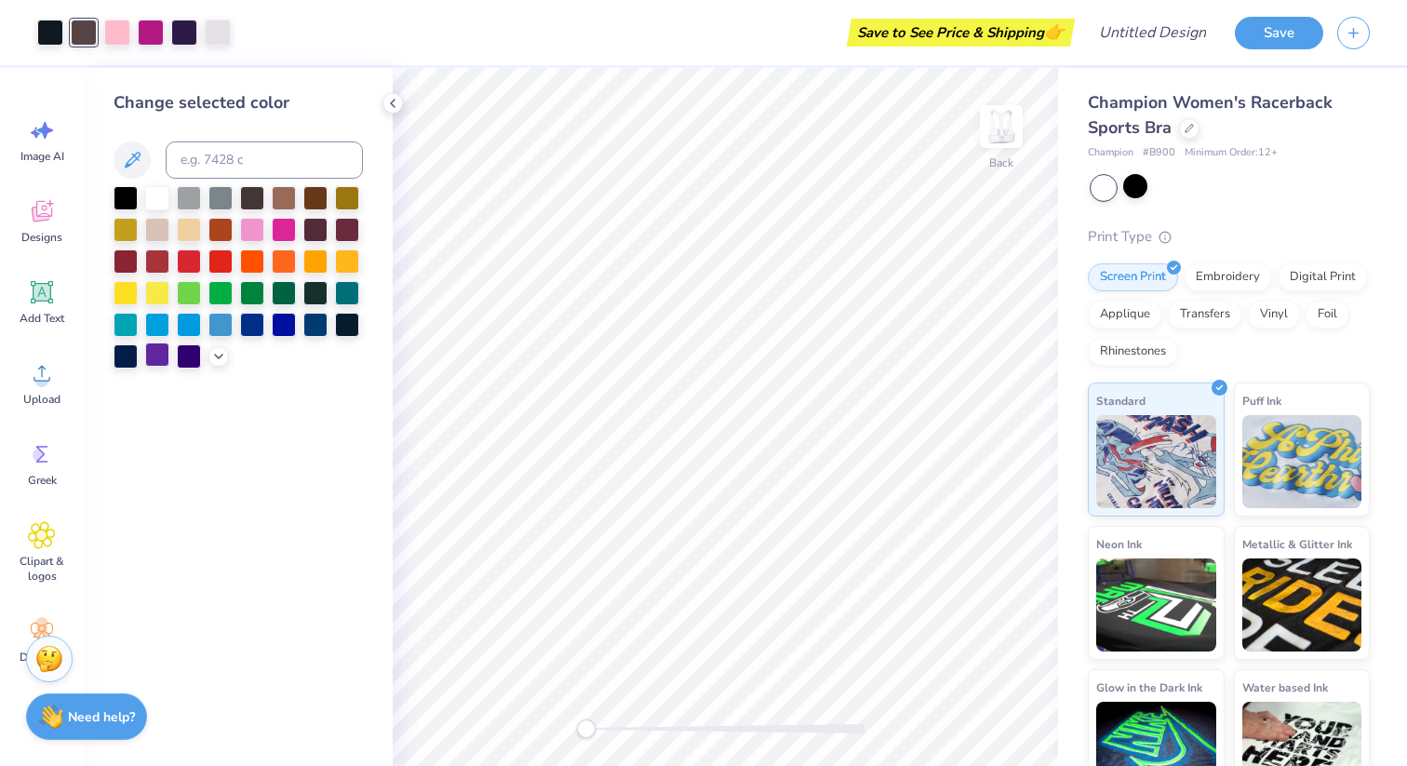
click at [163, 353] on div at bounding box center [157, 354] width 24 height 24
click at [208, 353] on div at bounding box center [218, 354] width 20 height 20
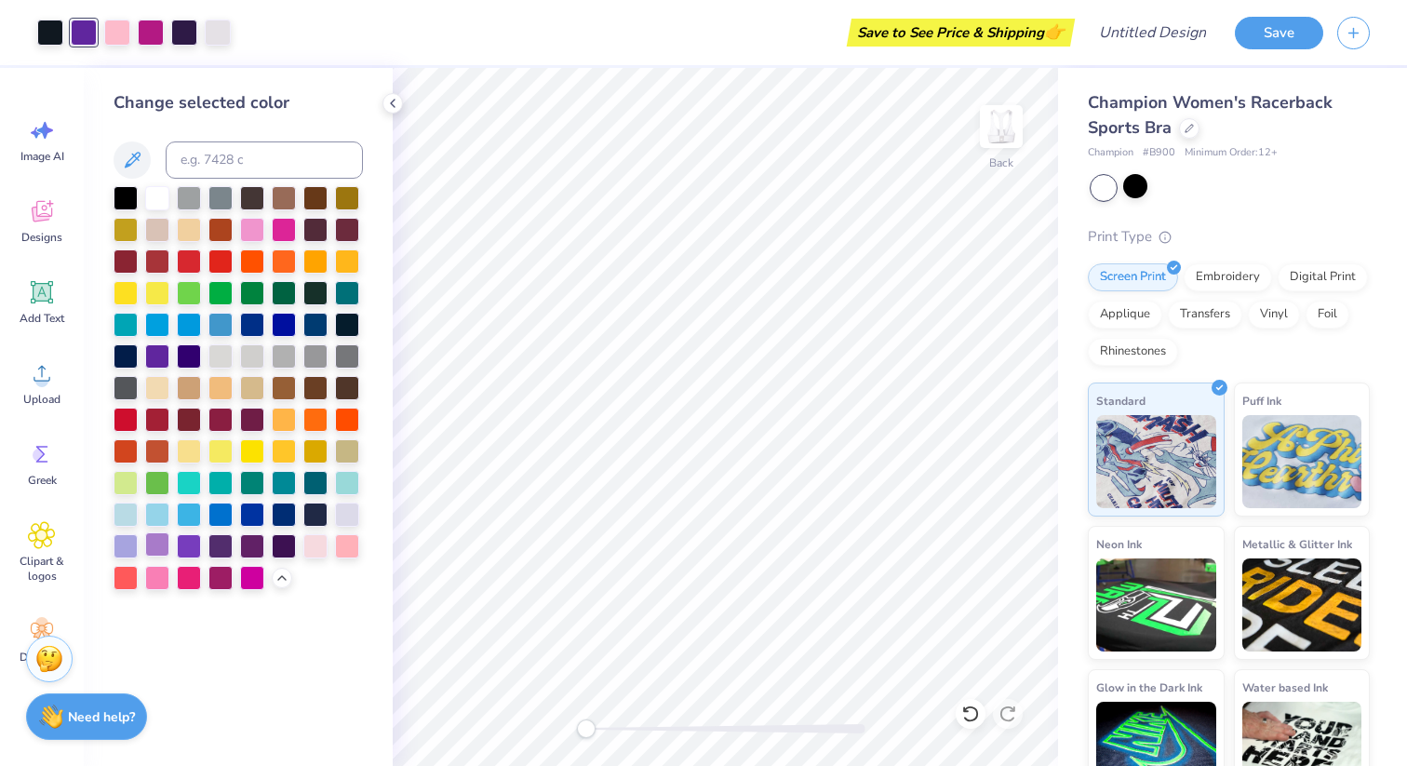
click at [163, 545] on div at bounding box center [157, 544] width 24 height 24
click at [118, 30] on div at bounding box center [117, 31] width 26 height 26
click at [260, 227] on div at bounding box center [252, 228] width 24 height 24
click at [253, 578] on div at bounding box center [252, 576] width 24 height 24
click at [257, 228] on div at bounding box center [252, 228] width 24 height 24
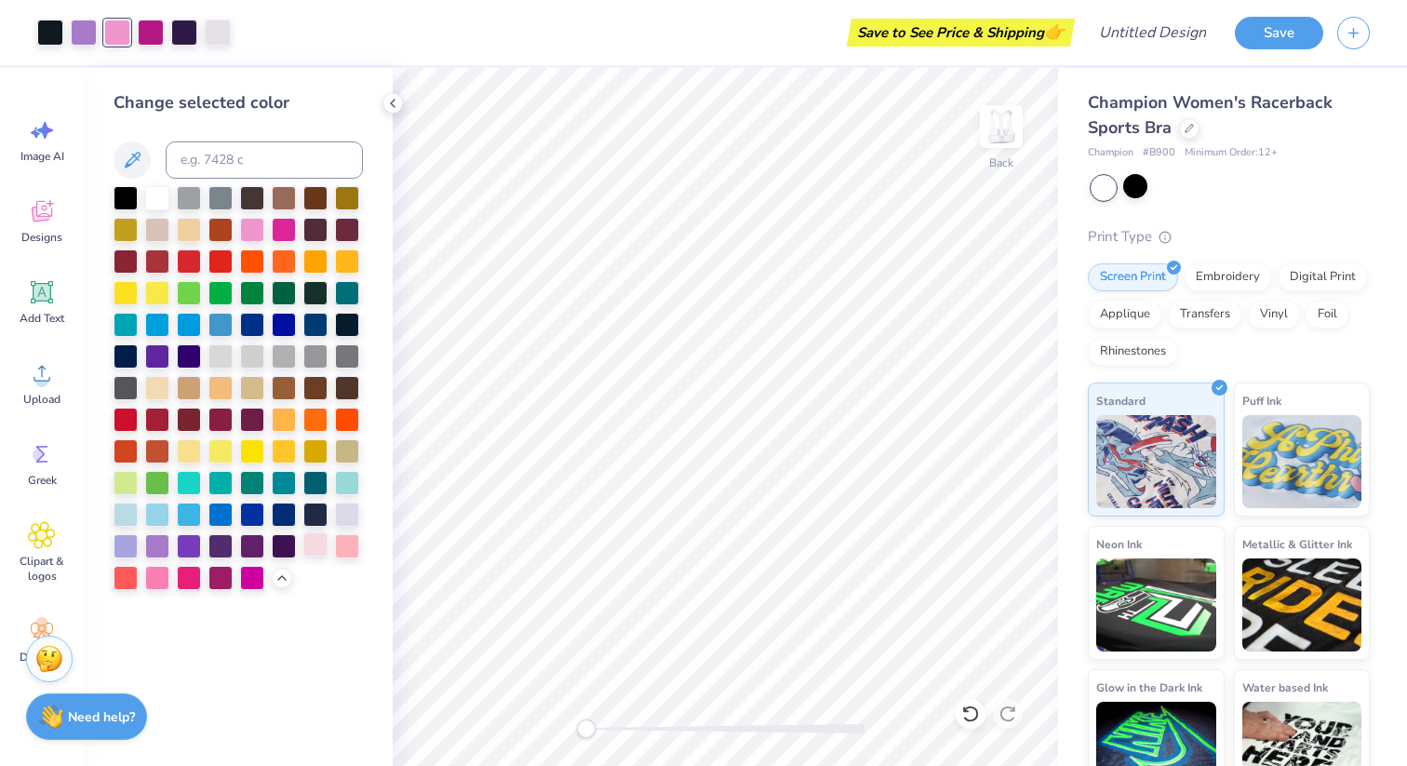
click at [318, 548] on div at bounding box center [315, 544] width 24 height 24
click at [350, 548] on div at bounding box center [347, 544] width 24 height 24
click at [255, 223] on div at bounding box center [252, 228] width 24 height 24
click at [183, 26] on div at bounding box center [184, 31] width 26 height 26
click at [284, 545] on div at bounding box center [284, 544] width 24 height 24
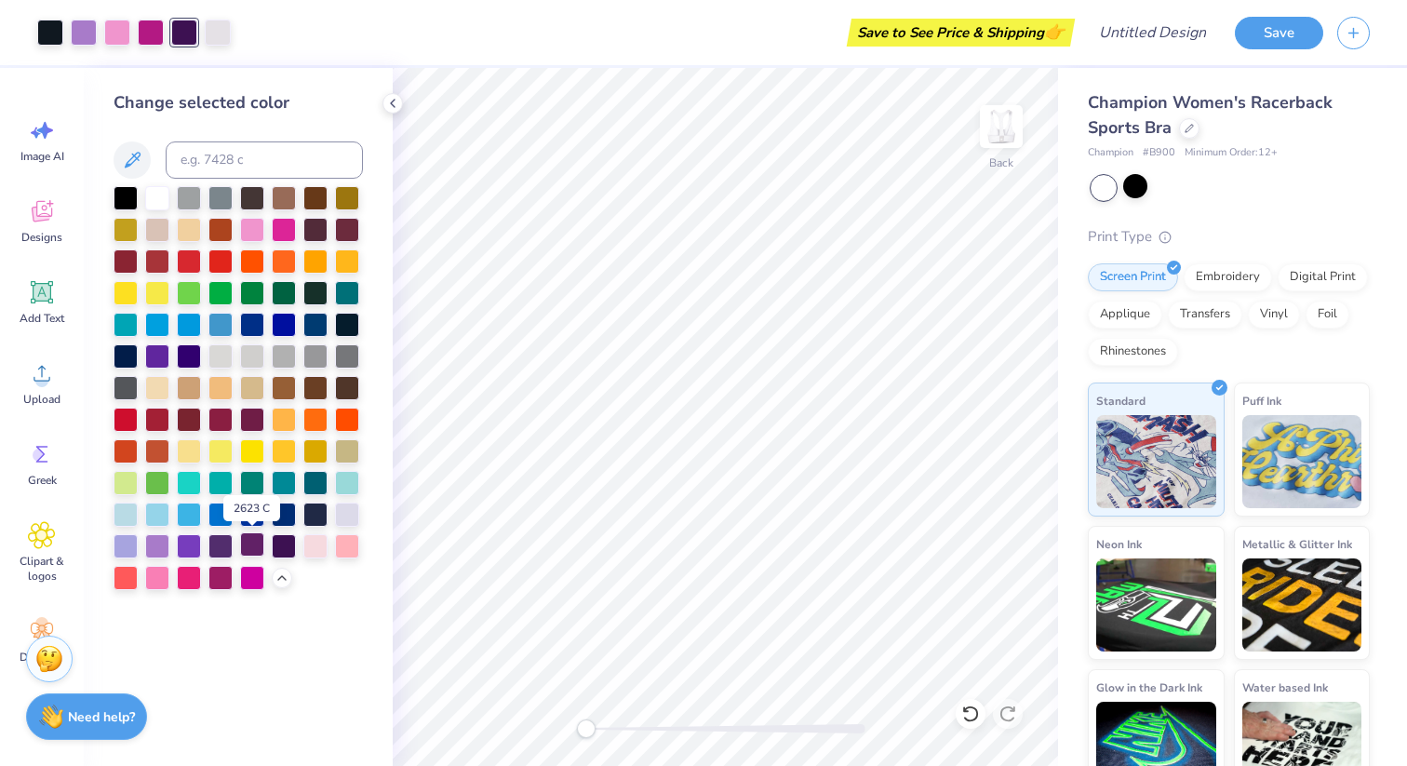
click at [253, 540] on div at bounding box center [252, 544] width 24 height 24
click at [310, 511] on div at bounding box center [315, 512] width 24 height 24
click at [254, 422] on div at bounding box center [252, 418] width 24 height 24
click at [257, 448] on div at bounding box center [252, 449] width 24 height 24
click at [257, 540] on div at bounding box center [252, 544] width 24 height 24
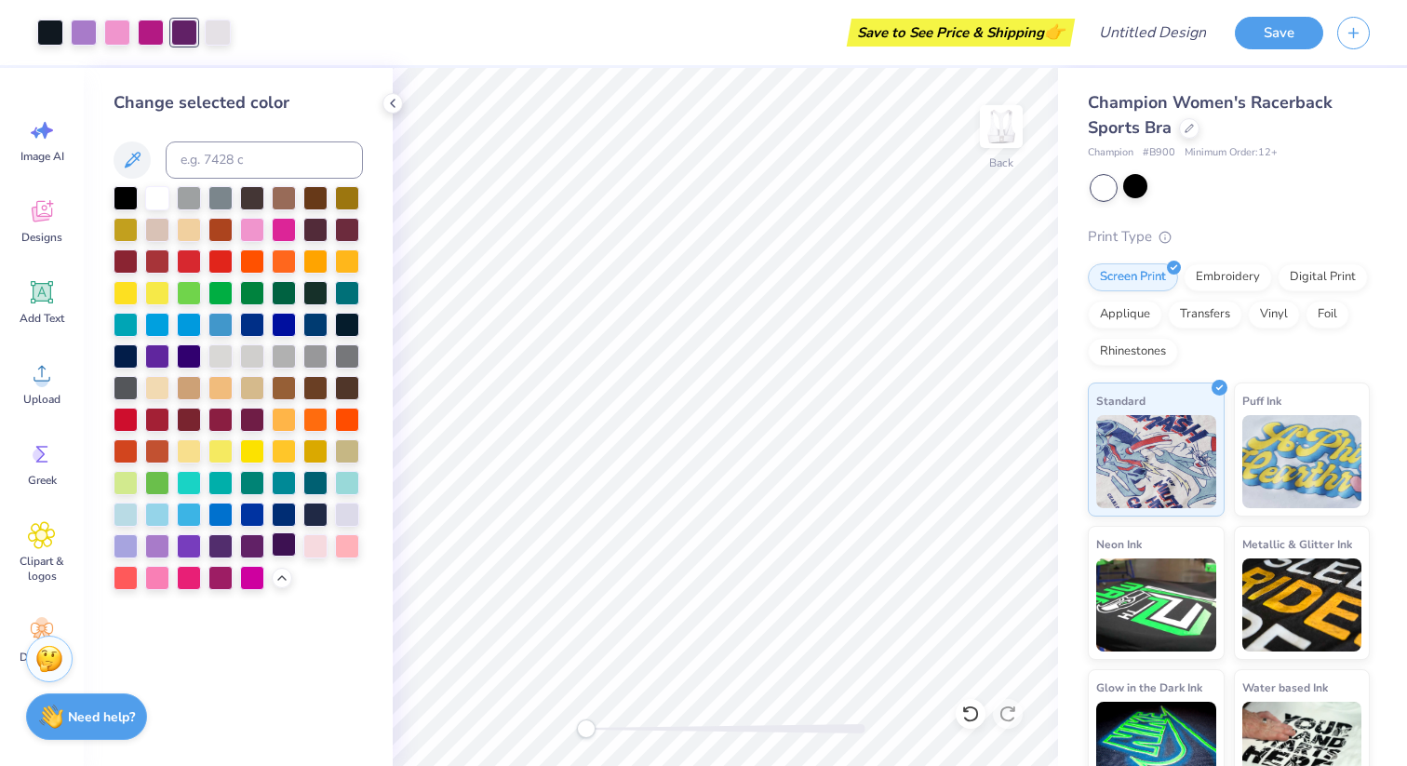
click at [283, 541] on div at bounding box center [284, 544] width 24 height 24
click at [128, 200] on div at bounding box center [125, 196] width 24 height 24
click at [182, 199] on div at bounding box center [189, 196] width 24 height 24
click at [220, 195] on div at bounding box center [220, 196] width 24 height 24
click at [318, 291] on div at bounding box center [315, 291] width 24 height 24
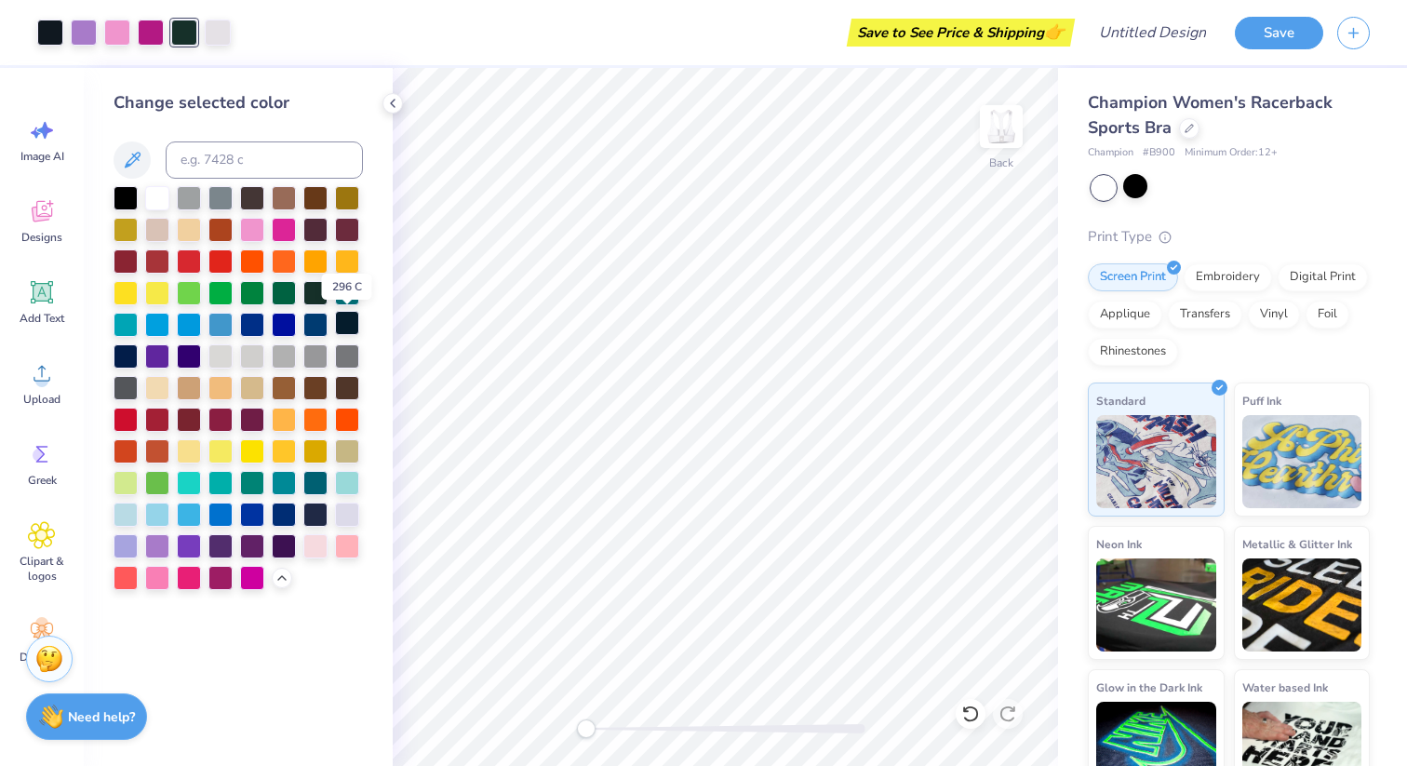
click at [352, 329] on div at bounding box center [347, 323] width 24 height 24
click at [287, 541] on div at bounding box center [284, 544] width 24 height 24
click at [46, 36] on div at bounding box center [50, 31] width 26 height 26
click at [153, 204] on div at bounding box center [157, 196] width 24 height 24
click at [128, 199] on div at bounding box center [125, 196] width 24 height 24
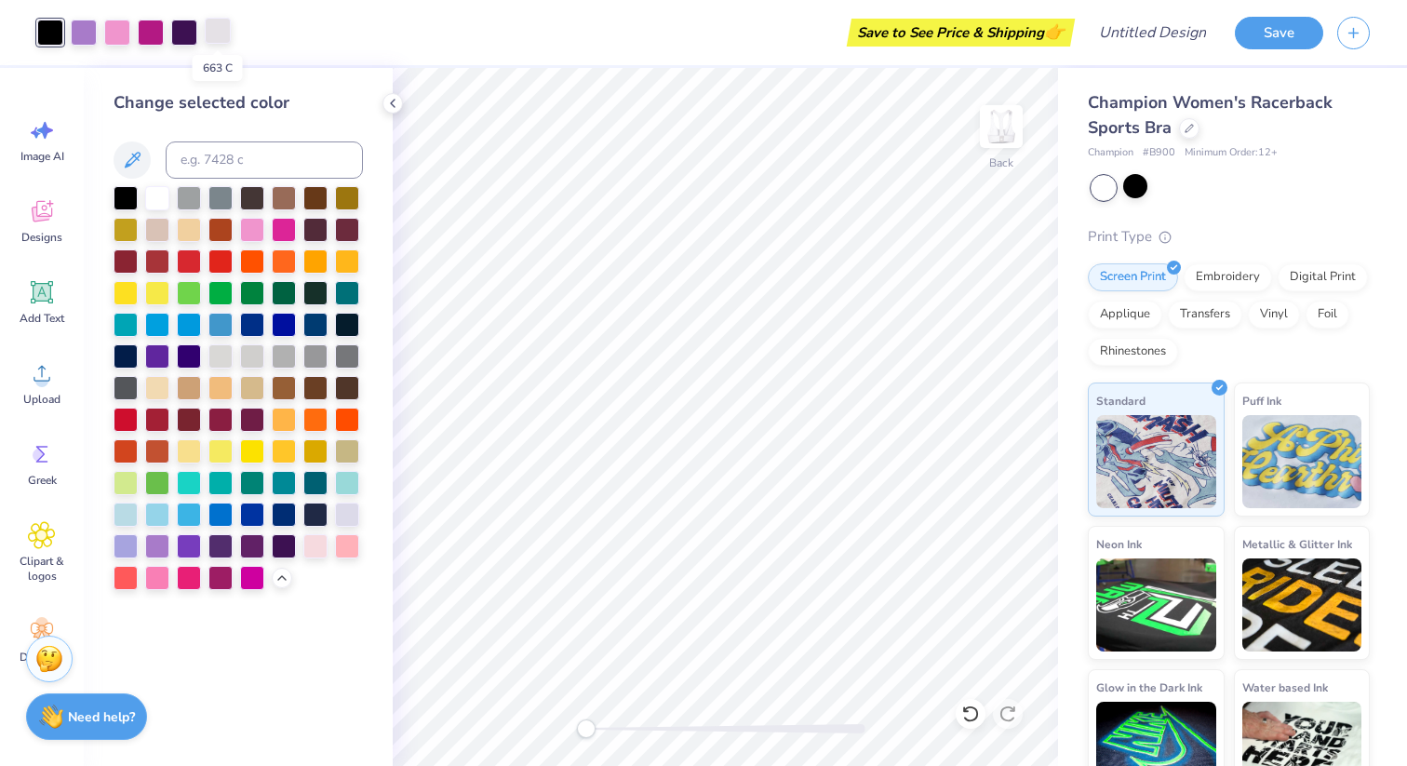
click at [217, 30] on div at bounding box center [218, 31] width 26 height 26
click at [186, 197] on div at bounding box center [189, 196] width 24 height 24
click at [164, 196] on div at bounding box center [157, 196] width 24 height 24
click at [115, 33] on div at bounding box center [117, 31] width 26 height 26
click at [158, 580] on div at bounding box center [157, 576] width 24 height 24
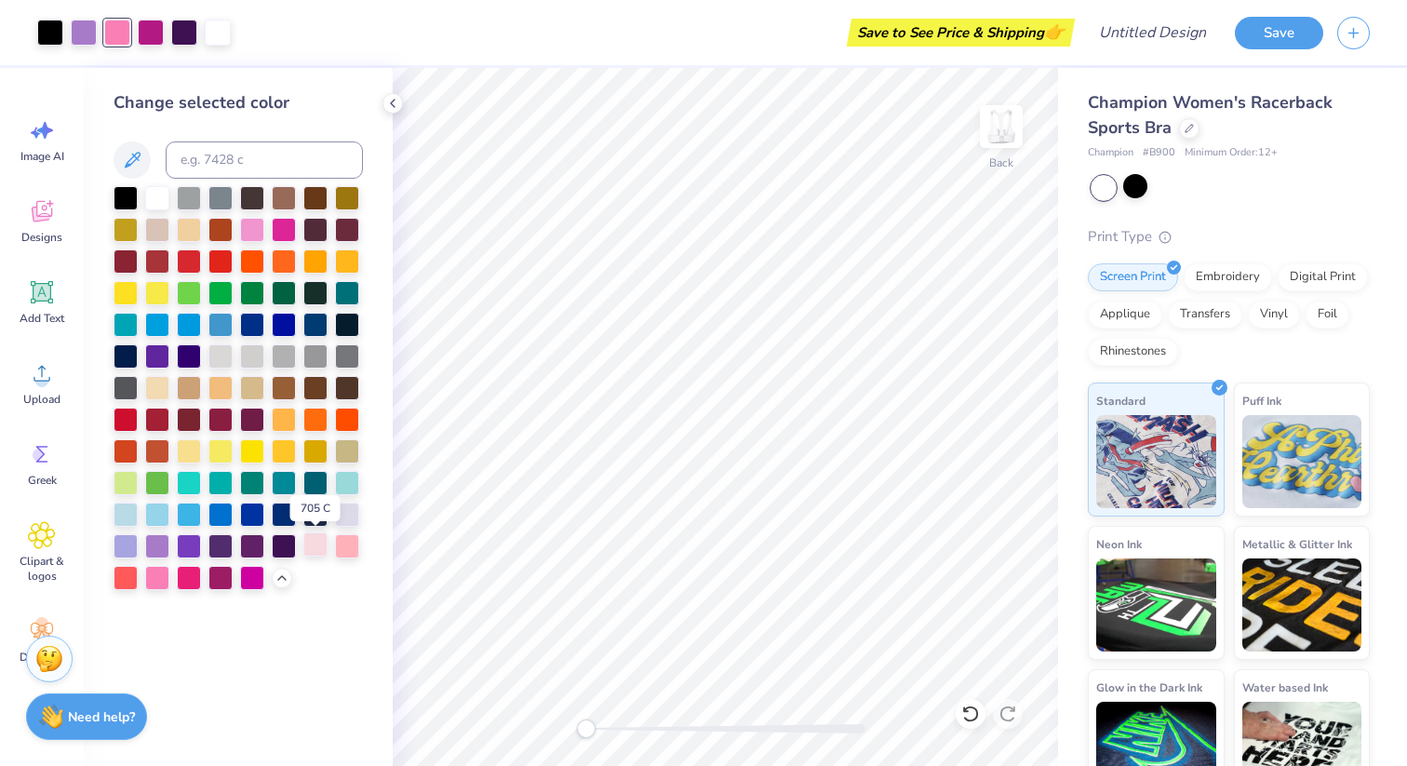
click at [314, 539] on div at bounding box center [315, 544] width 24 height 24
click at [348, 545] on div at bounding box center [347, 544] width 24 height 24
click at [158, 33] on div at bounding box center [151, 31] width 26 height 26
click at [252, 580] on div at bounding box center [252, 576] width 24 height 24
click at [287, 227] on div at bounding box center [284, 228] width 24 height 24
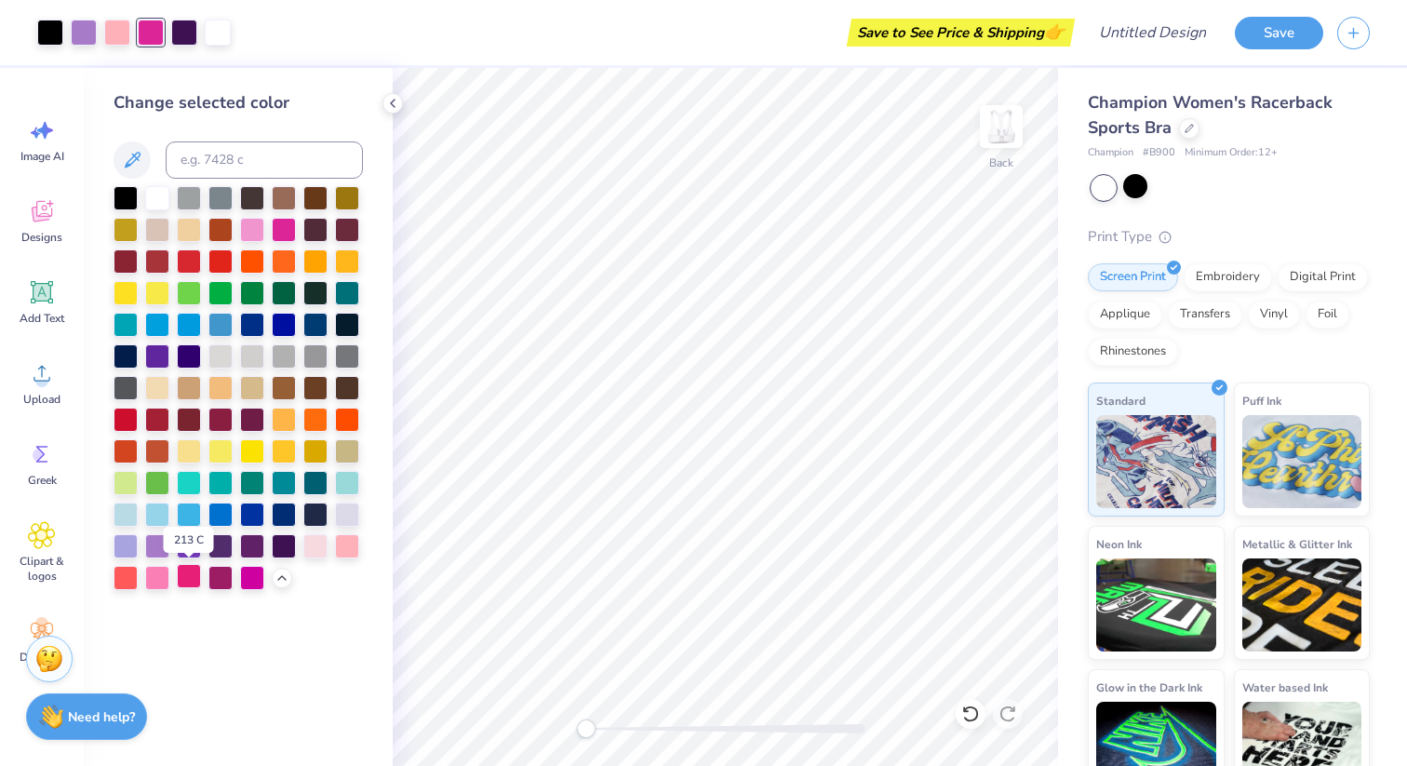
click at [193, 577] on div at bounding box center [189, 576] width 24 height 24
click at [158, 582] on div at bounding box center [157, 576] width 24 height 24
click at [196, 576] on div at bounding box center [189, 576] width 24 height 24
click at [214, 579] on div at bounding box center [220, 576] width 24 height 24
click at [252, 578] on div at bounding box center [252, 576] width 24 height 24
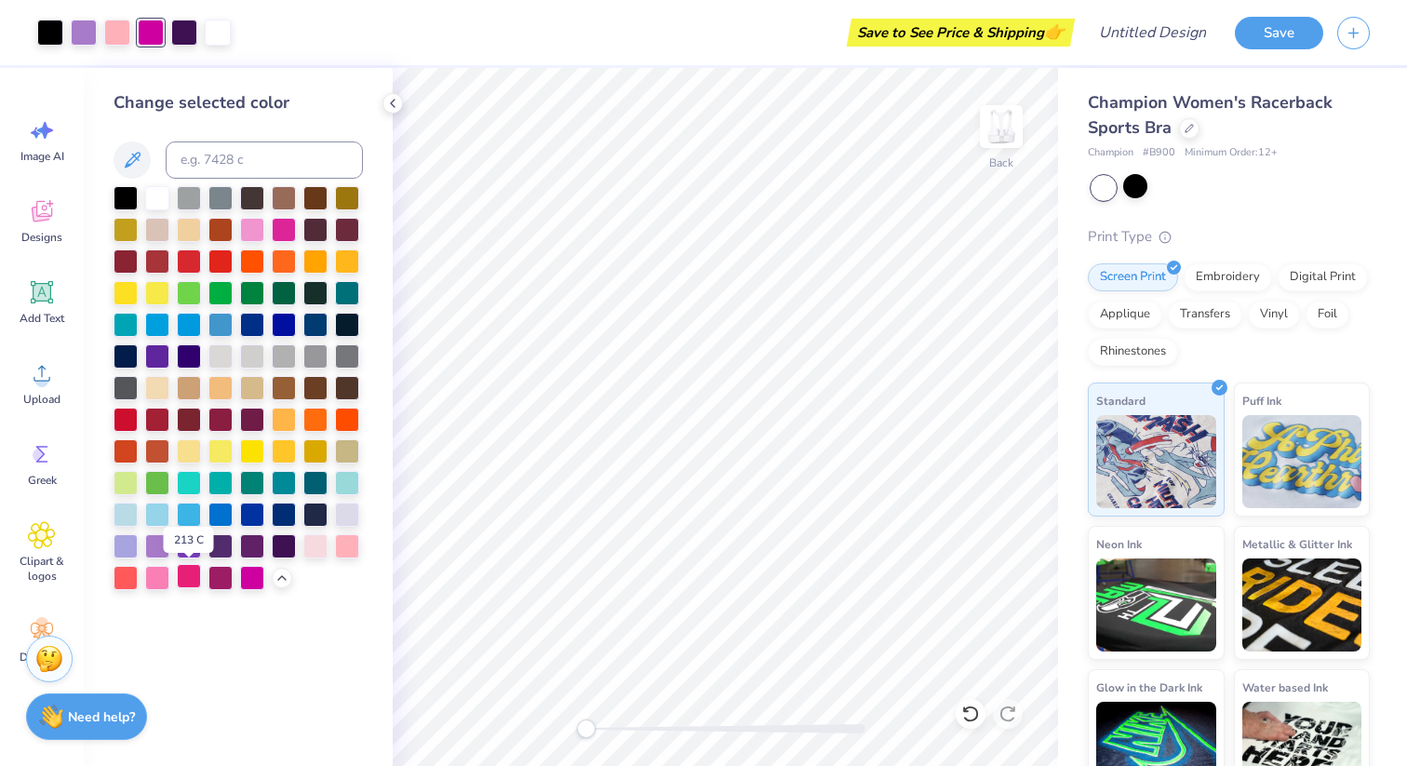
click at [196, 580] on div at bounding box center [189, 576] width 24 height 24
click at [86, 36] on div at bounding box center [84, 31] width 26 height 26
click at [345, 510] on div at bounding box center [347, 512] width 24 height 24
click at [125, 549] on div at bounding box center [125, 544] width 24 height 24
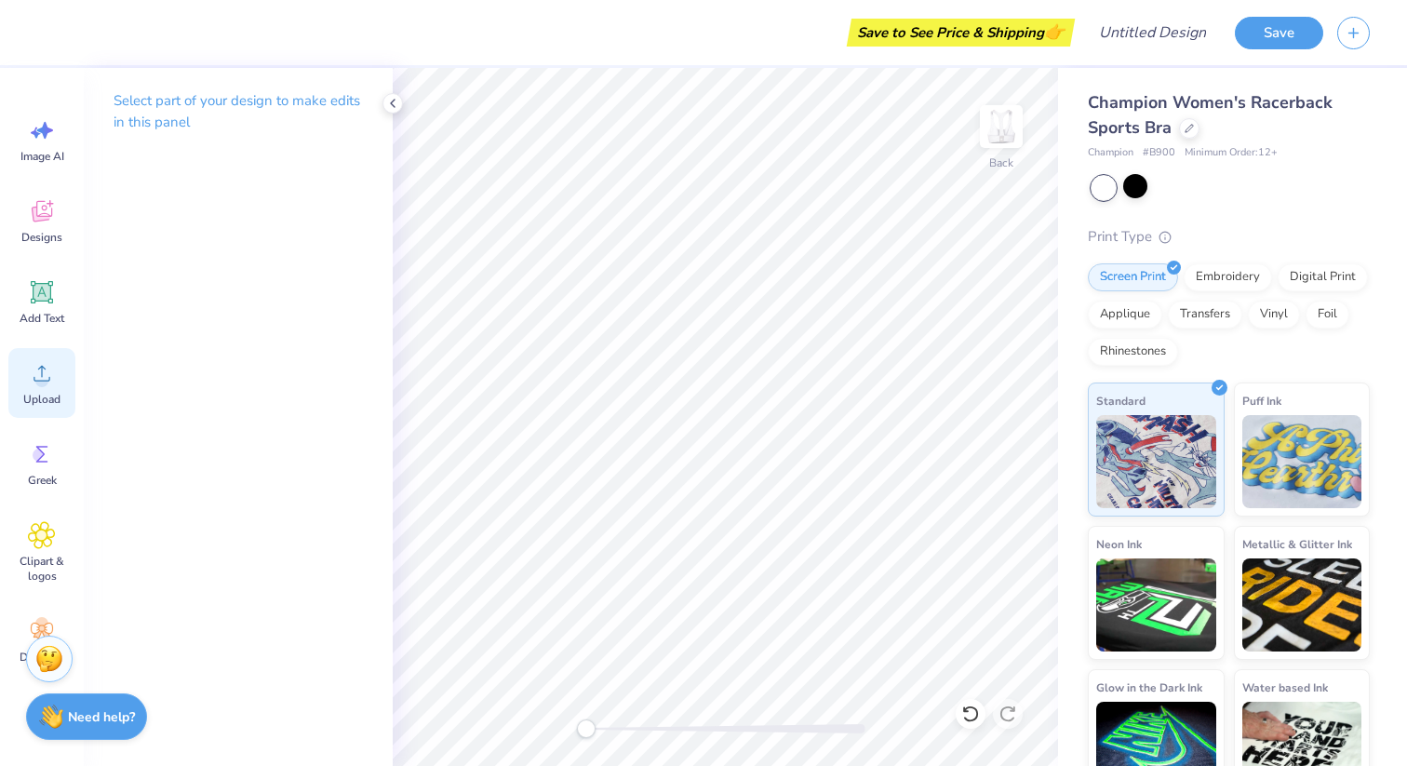
click at [40, 398] on span "Upload" at bounding box center [41, 399] width 37 height 15
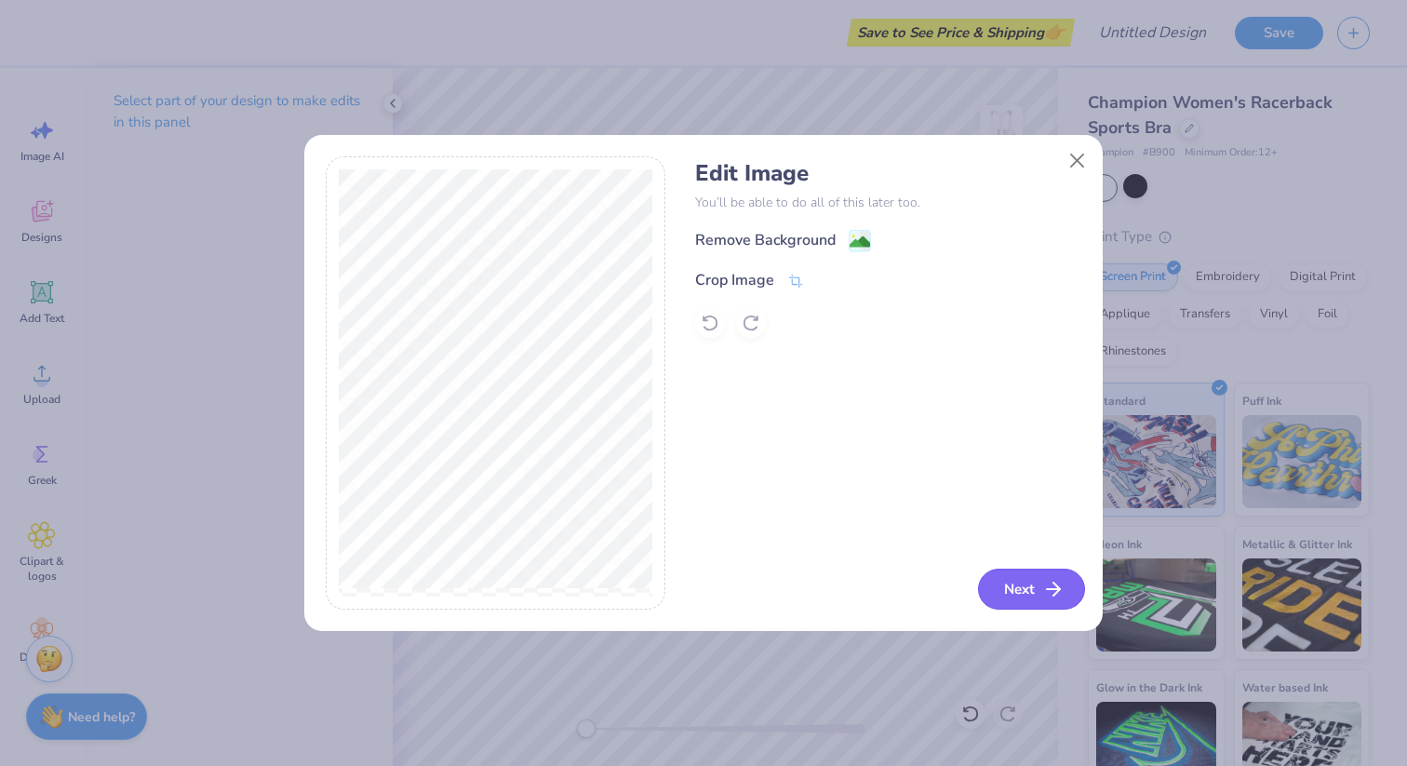
click at [1027, 590] on button "Next" at bounding box center [1031, 588] width 107 height 41
